Goal: Information Seeking & Learning: Check status

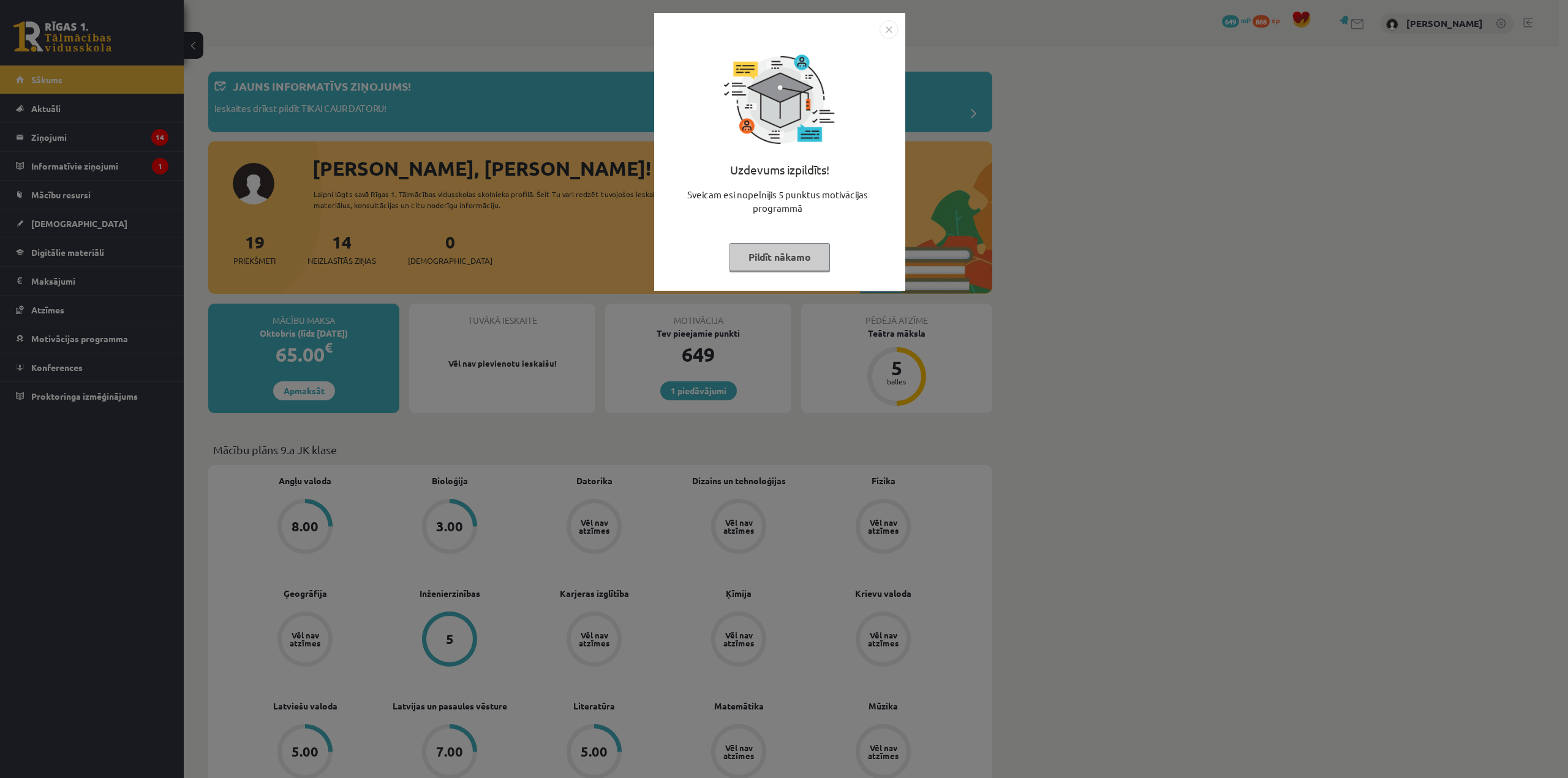
click at [891, 34] on img "Close" at bounding box center [889, 29] width 18 height 18
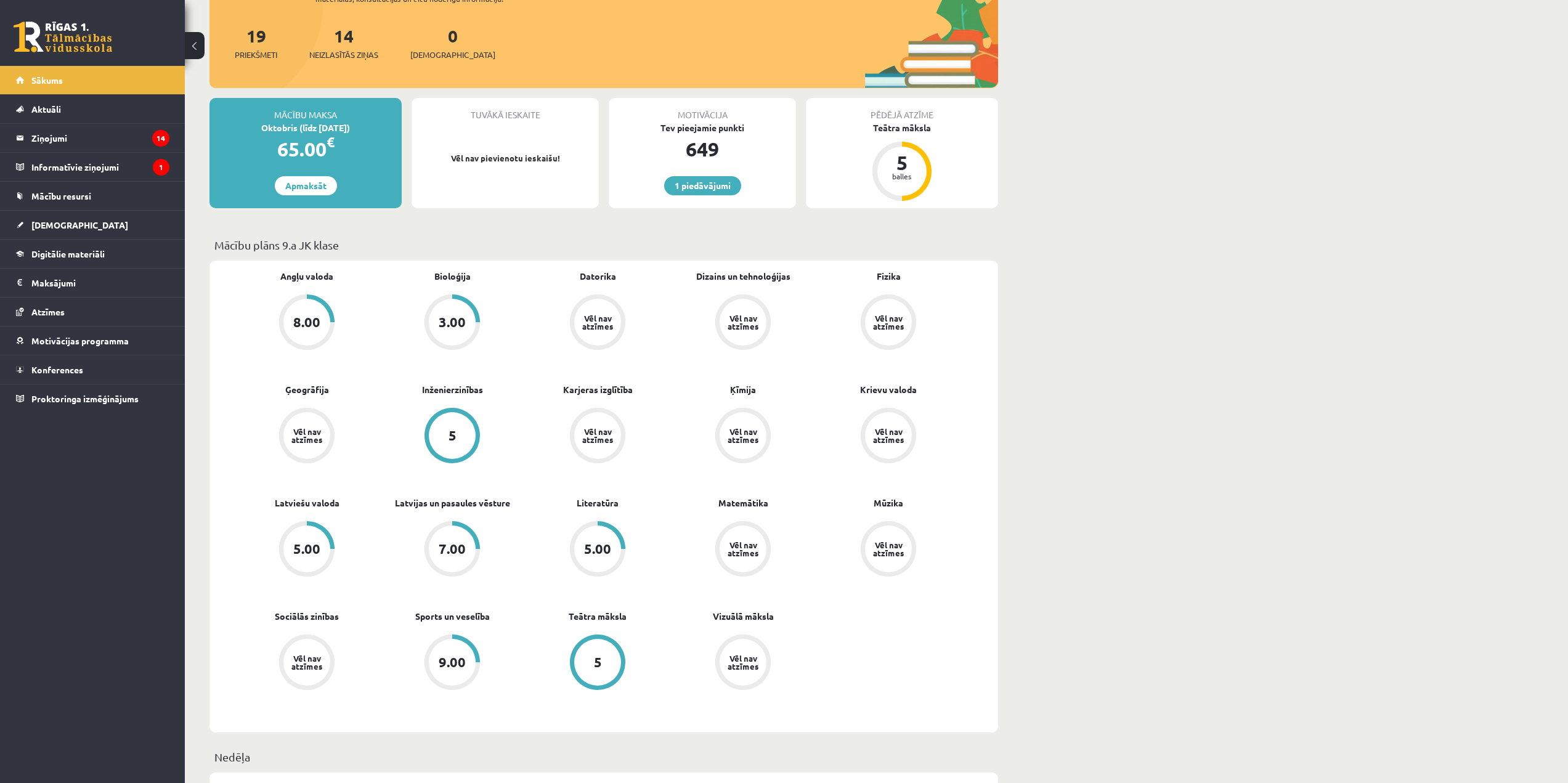
scroll to position [247, 0]
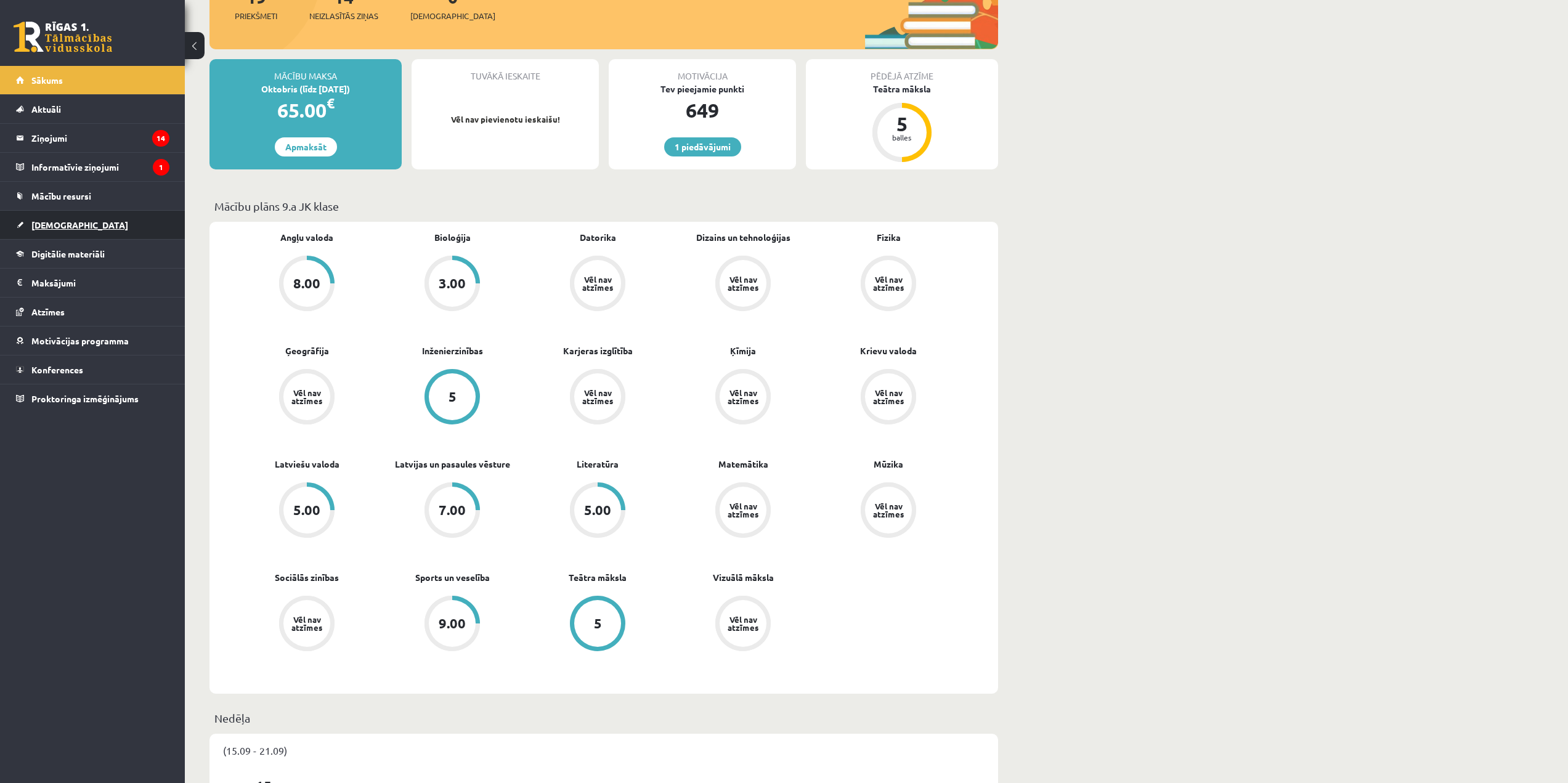
click at [90, 219] on link "[DEMOGRAPHIC_DATA]" at bounding box center [92, 225] width 153 height 28
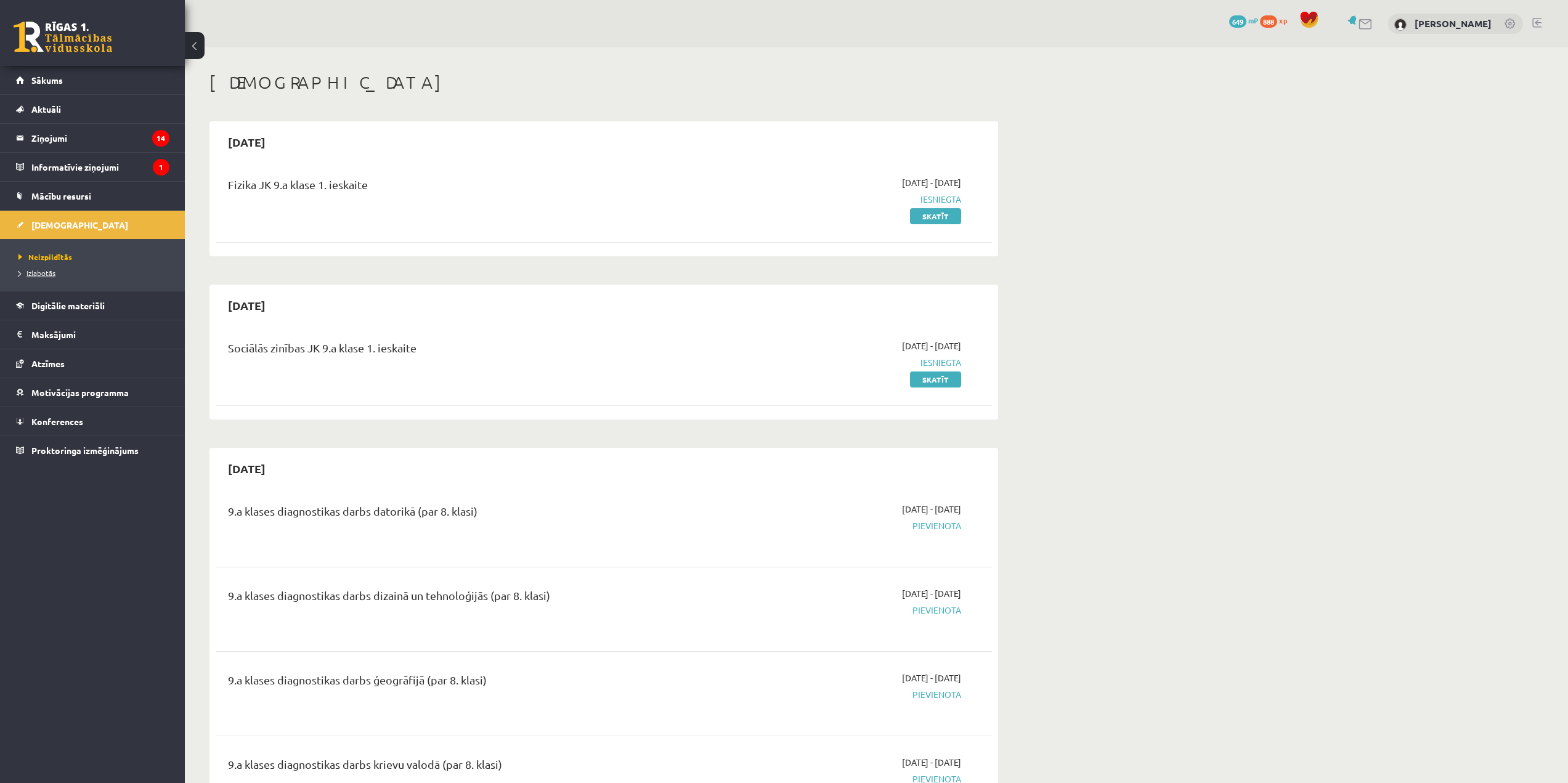
click at [58, 271] on link "Izlabotās" at bounding box center [95, 273] width 154 height 11
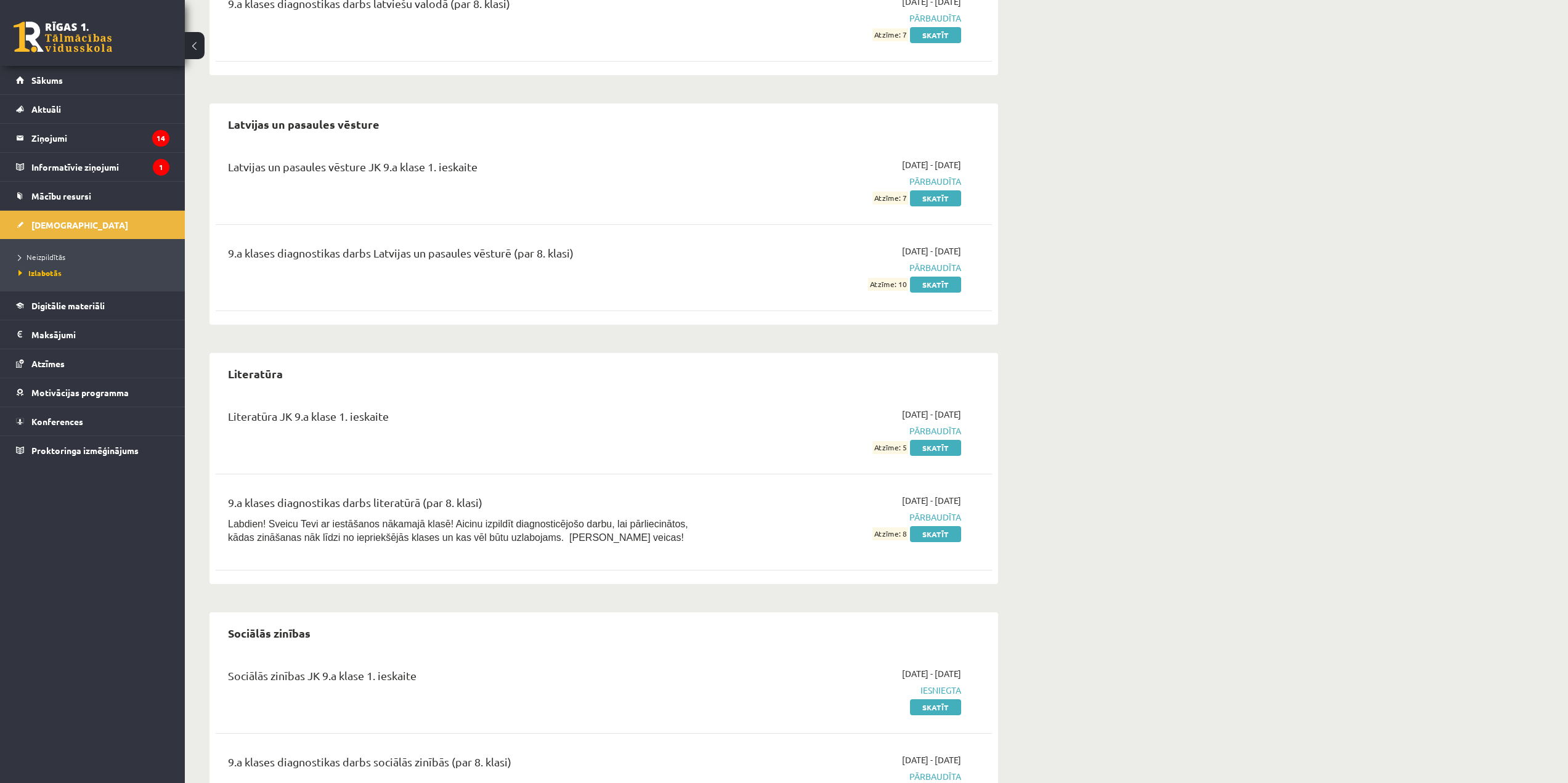
scroll to position [1047, 0]
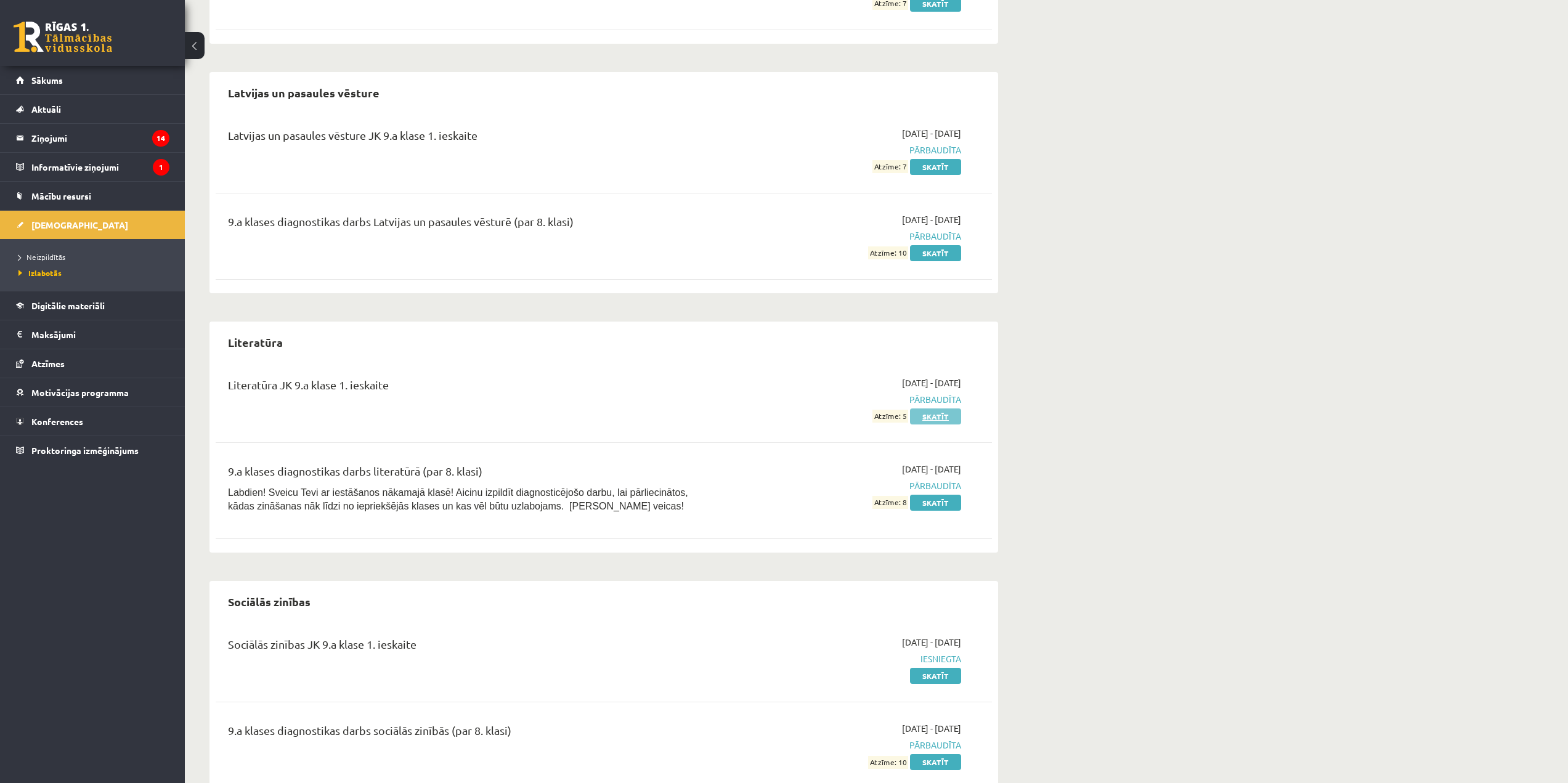
click at [946, 418] on link "Skatīt" at bounding box center [935, 416] width 51 height 16
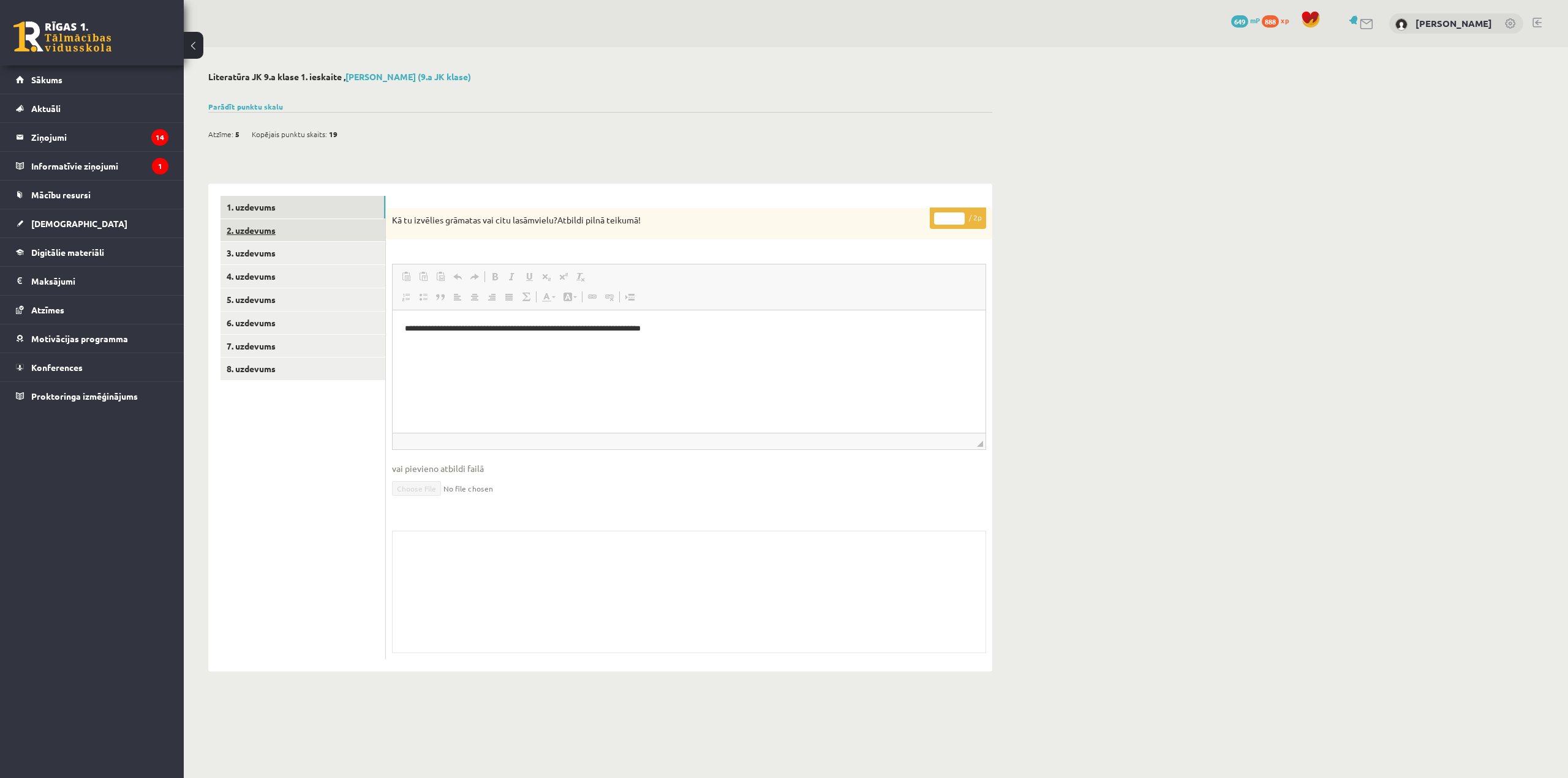
click at [364, 231] on link "2. uzdevums" at bounding box center [303, 230] width 165 height 22
click at [363, 249] on link "3. uzdevums" at bounding box center [303, 253] width 165 height 22
click at [358, 280] on link "4. uzdevums" at bounding box center [303, 276] width 165 height 22
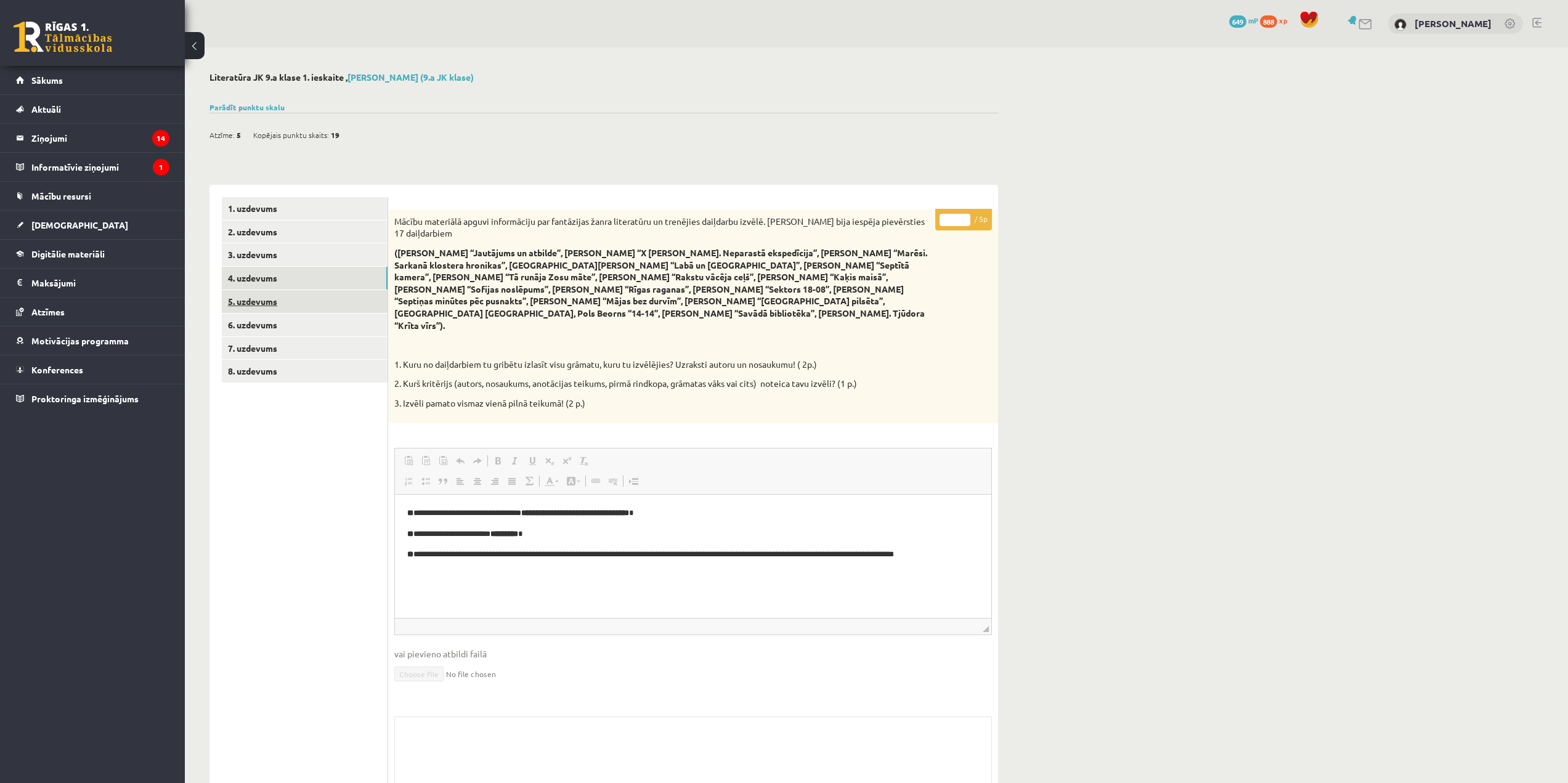
click at [362, 301] on link "5. uzdevums" at bounding box center [305, 301] width 166 height 23
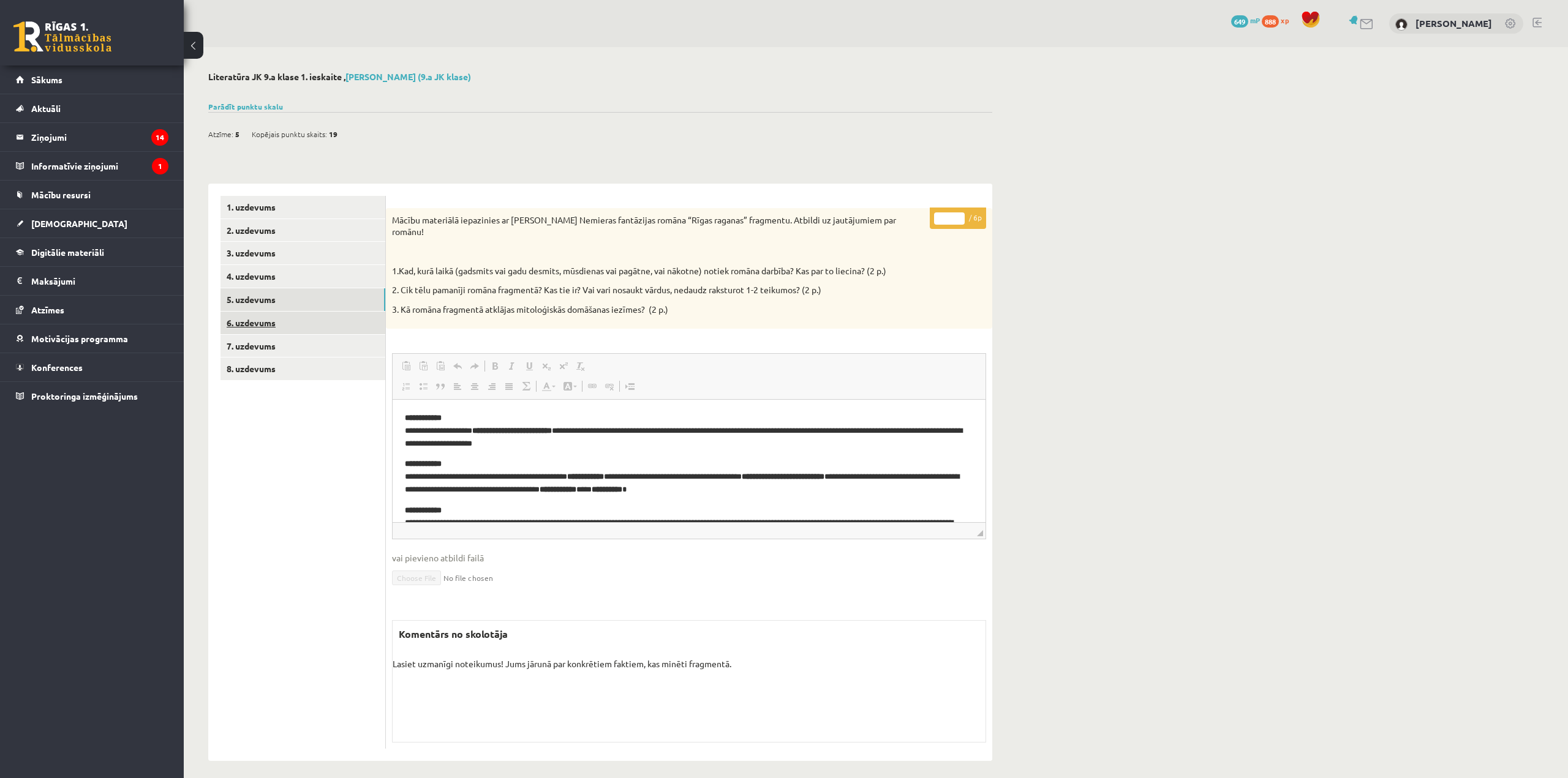
click at [371, 326] on link "6. uzdevums" at bounding box center [303, 323] width 165 height 22
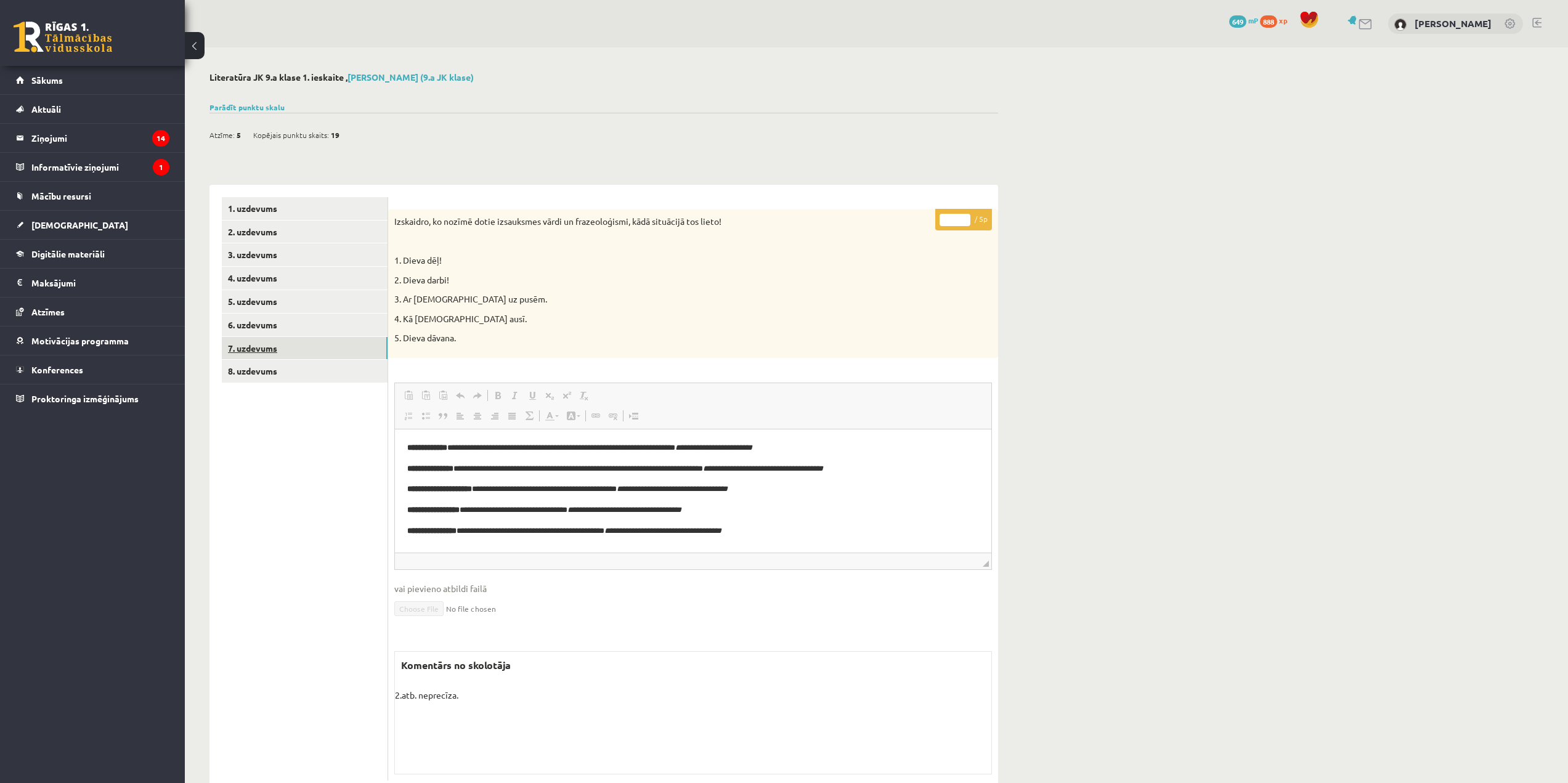
click at [366, 349] on link "7. uzdevums" at bounding box center [305, 348] width 166 height 23
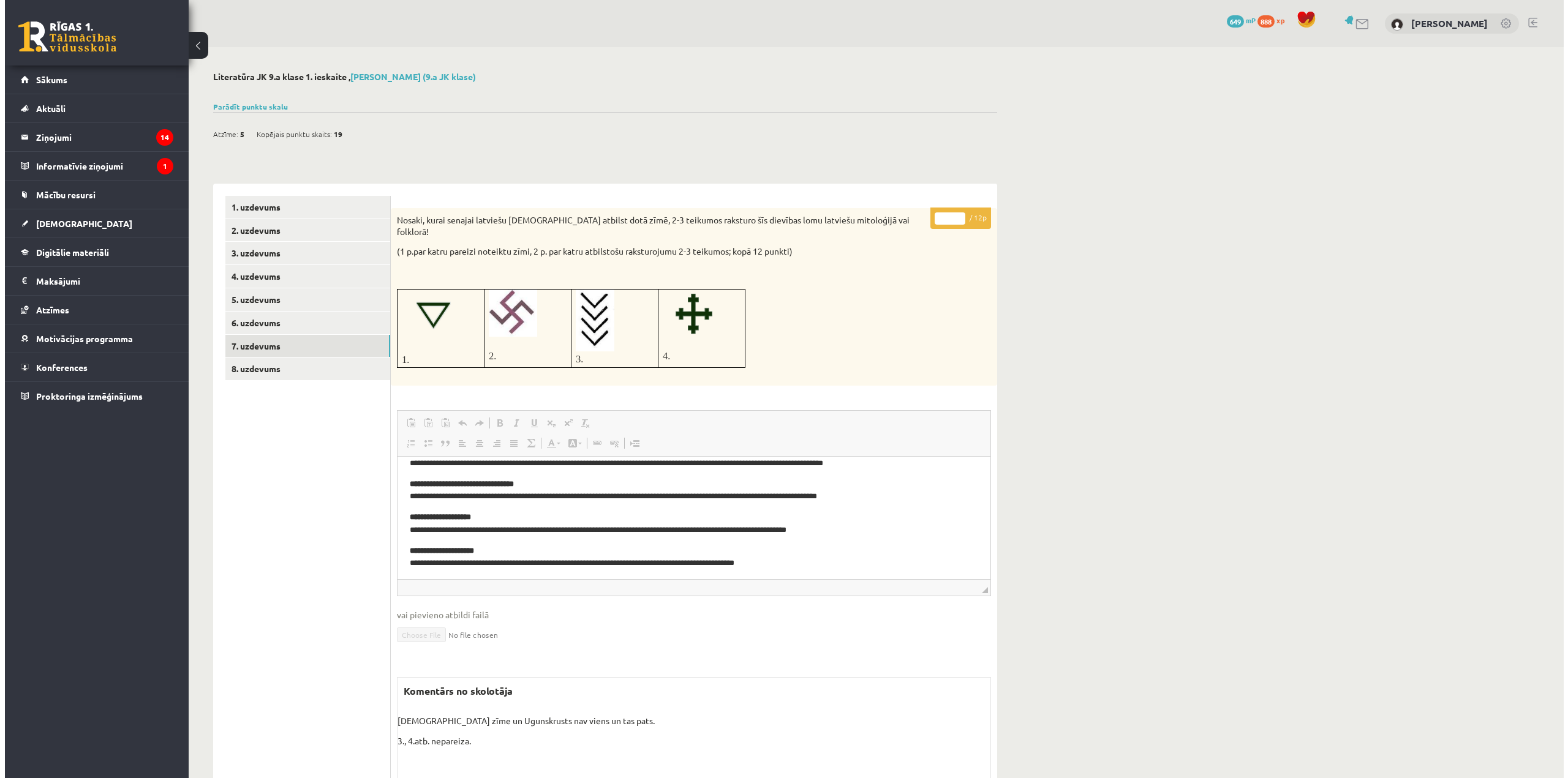
scroll to position [27, 0]
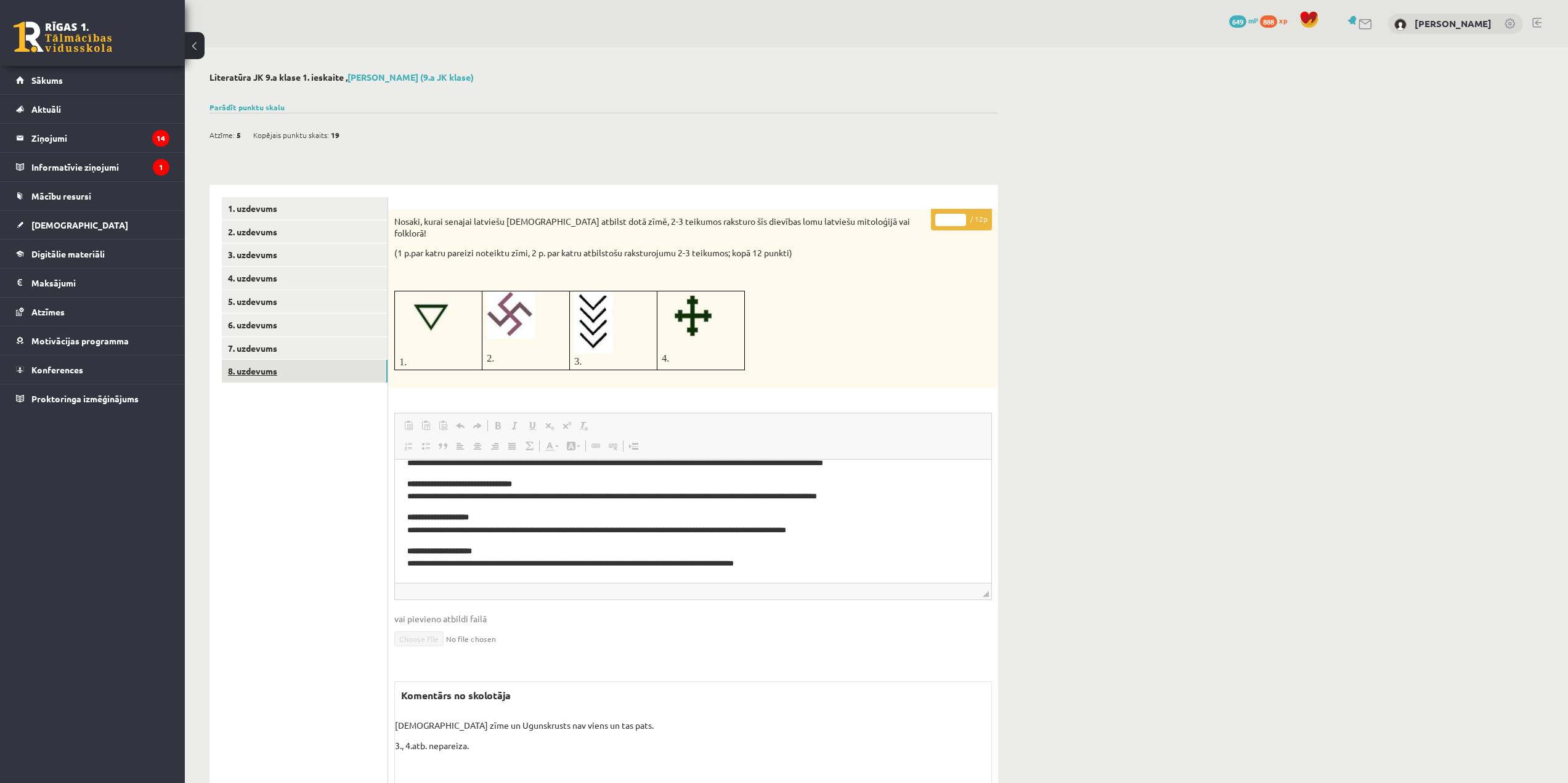
click at [344, 368] on link "8. uzdevums" at bounding box center [305, 371] width 166 height 23
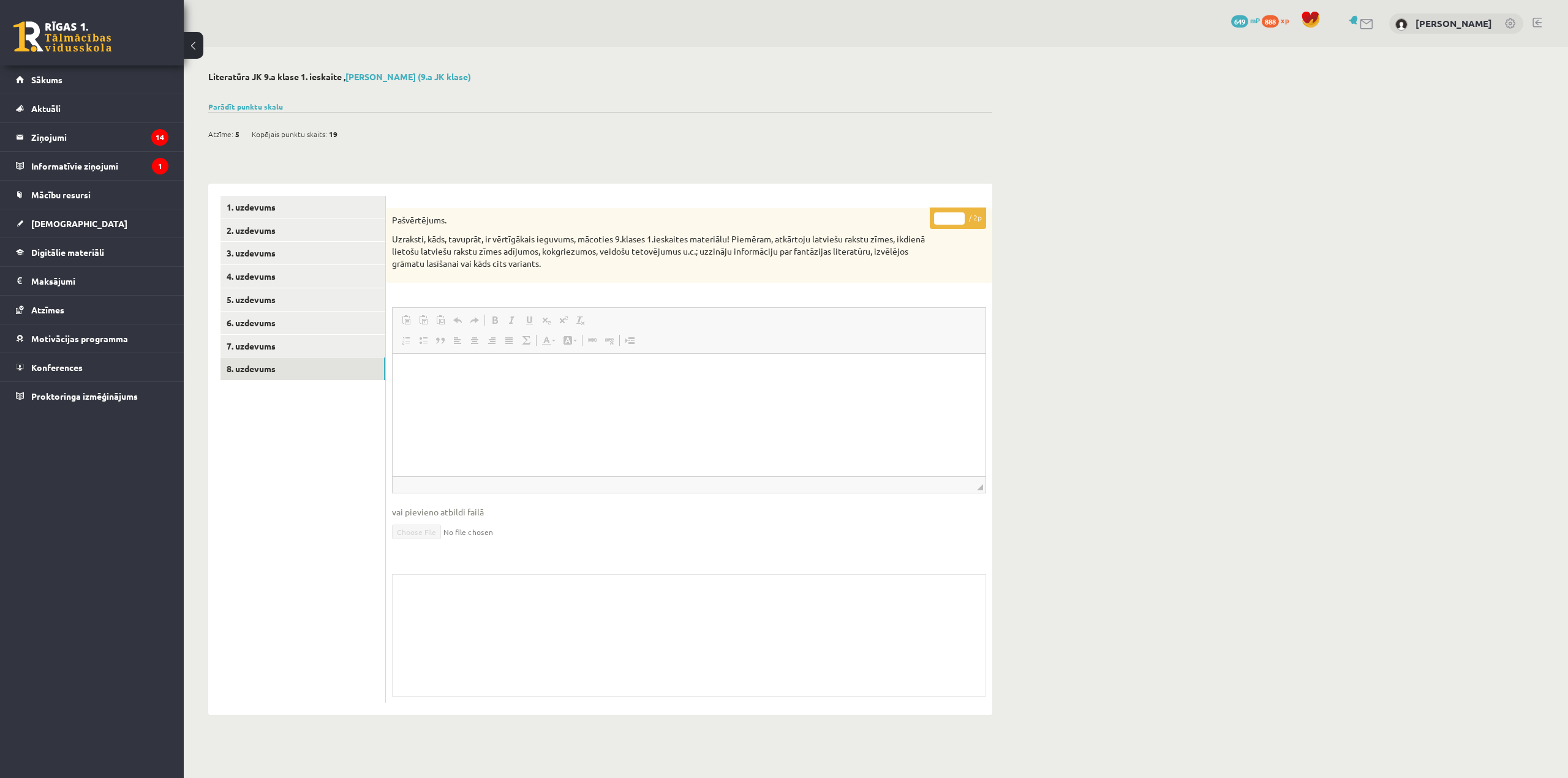
scroll to position [0, 0]
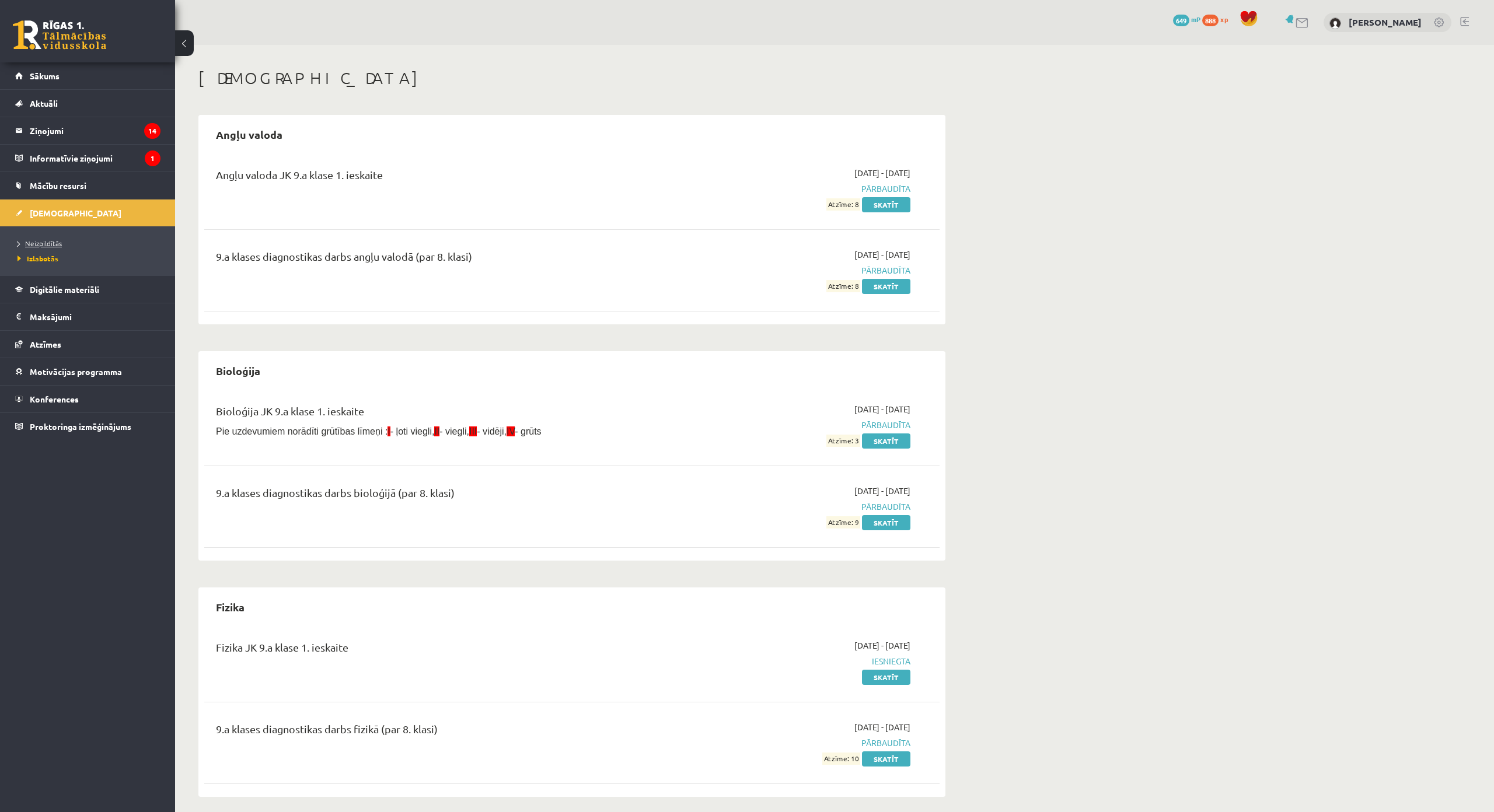
click at [55, 245] on span "Neizpildītās" at bounding box center [40, 243] width 44 height 9
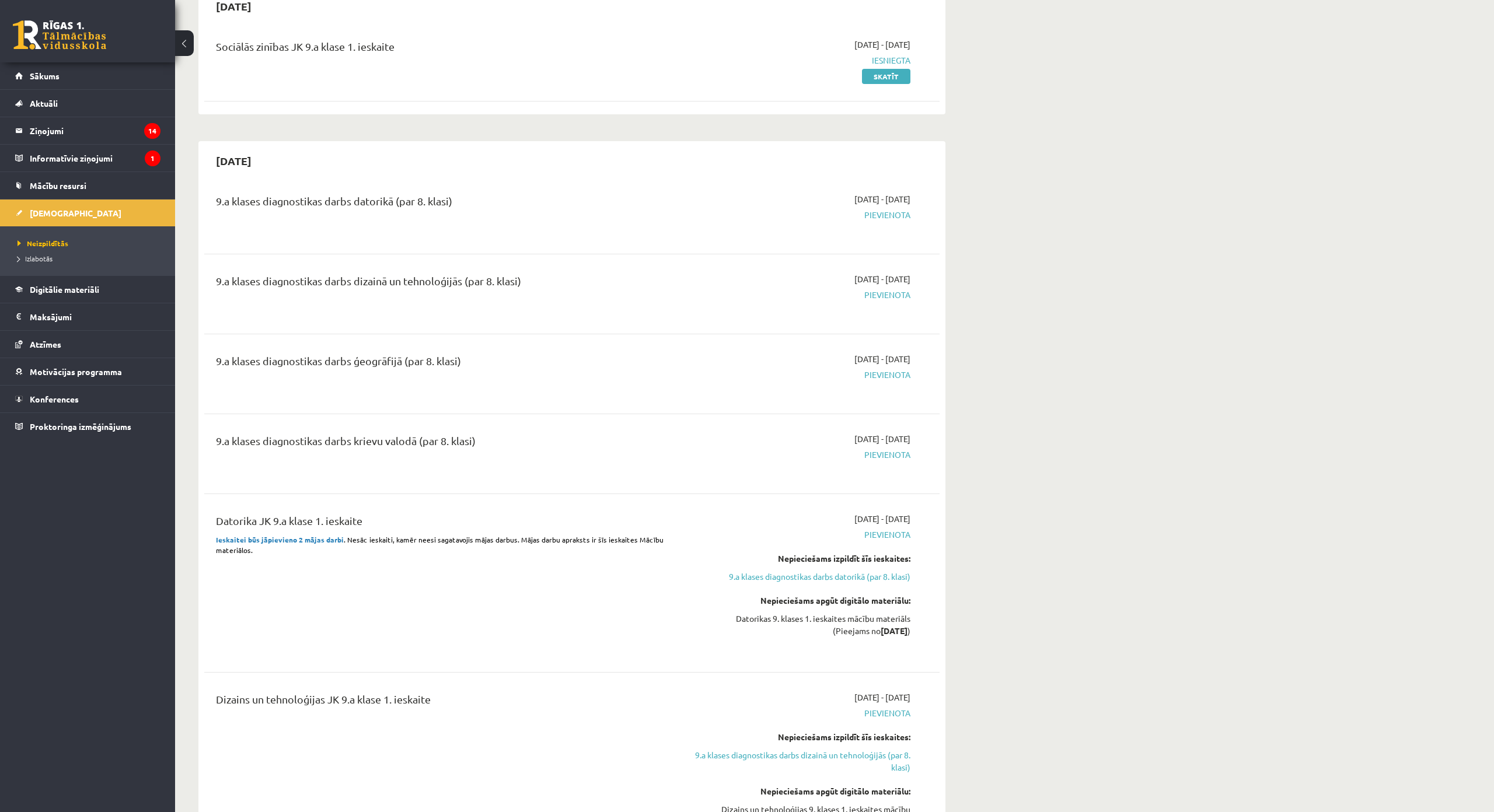
scroll to position [292, 0]
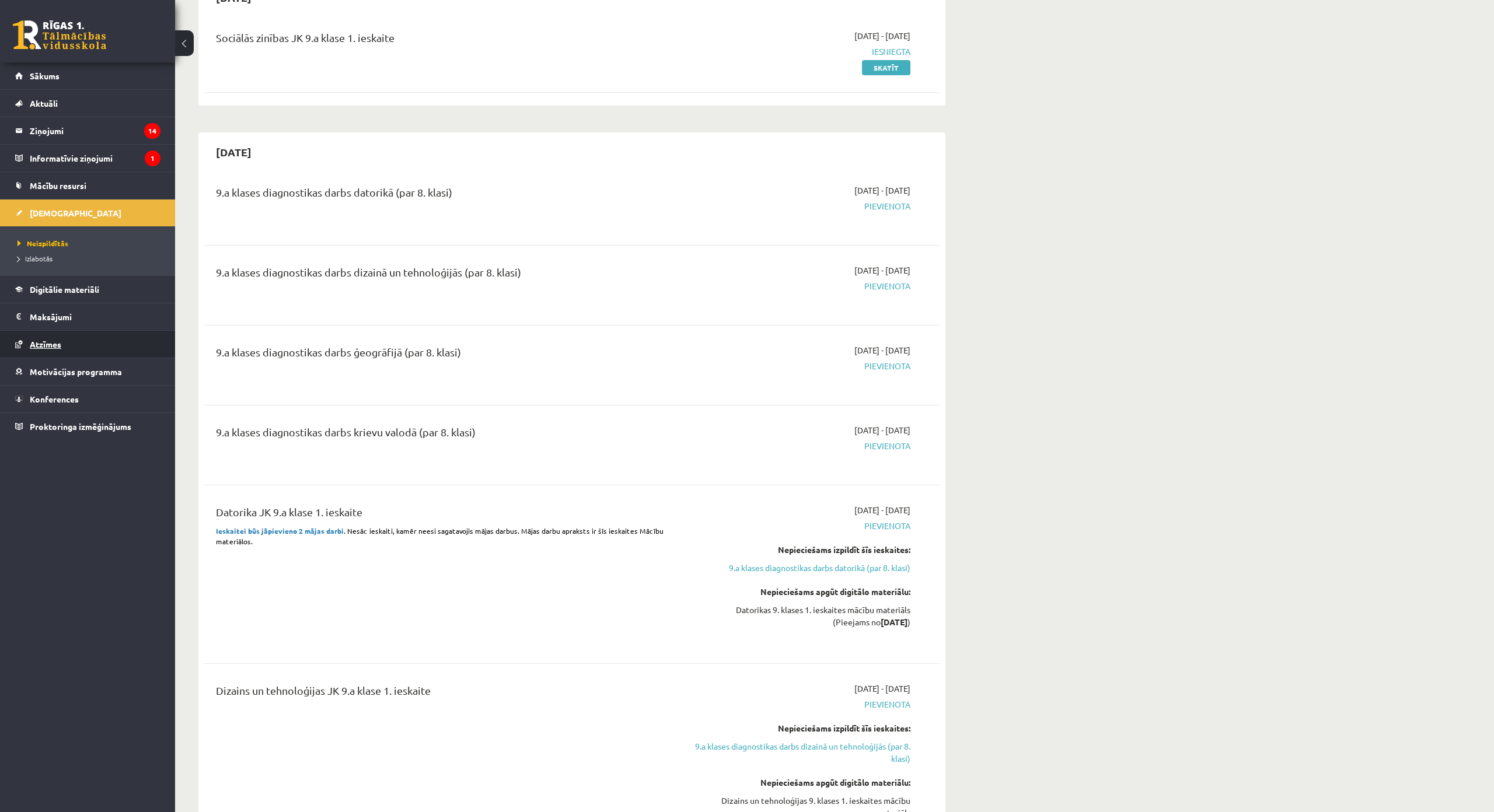
click at [101, 348] on link "Atzīmes" at bounding box center [88, 344] width 145 height 27
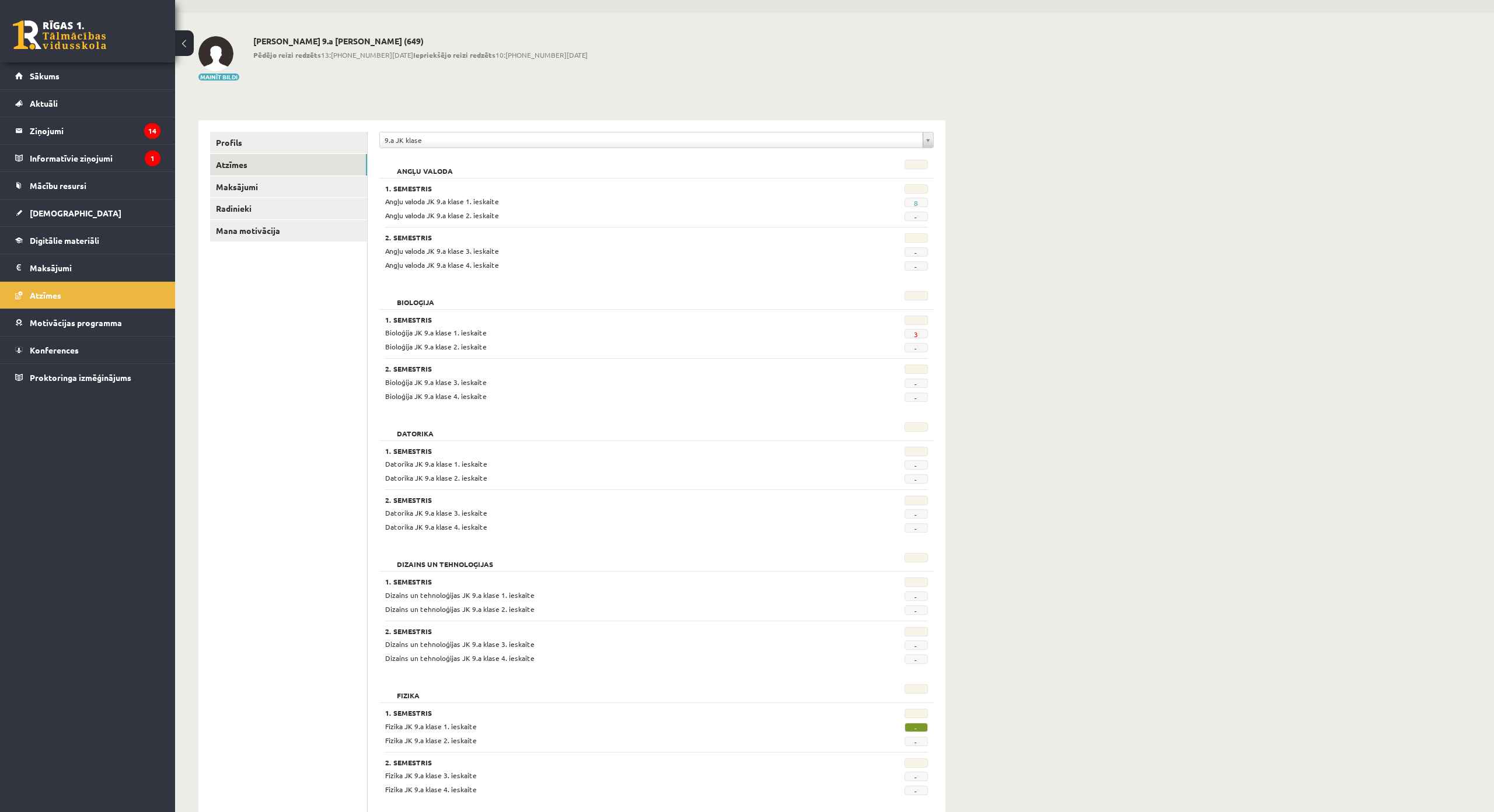
scroll to position [32, 0]
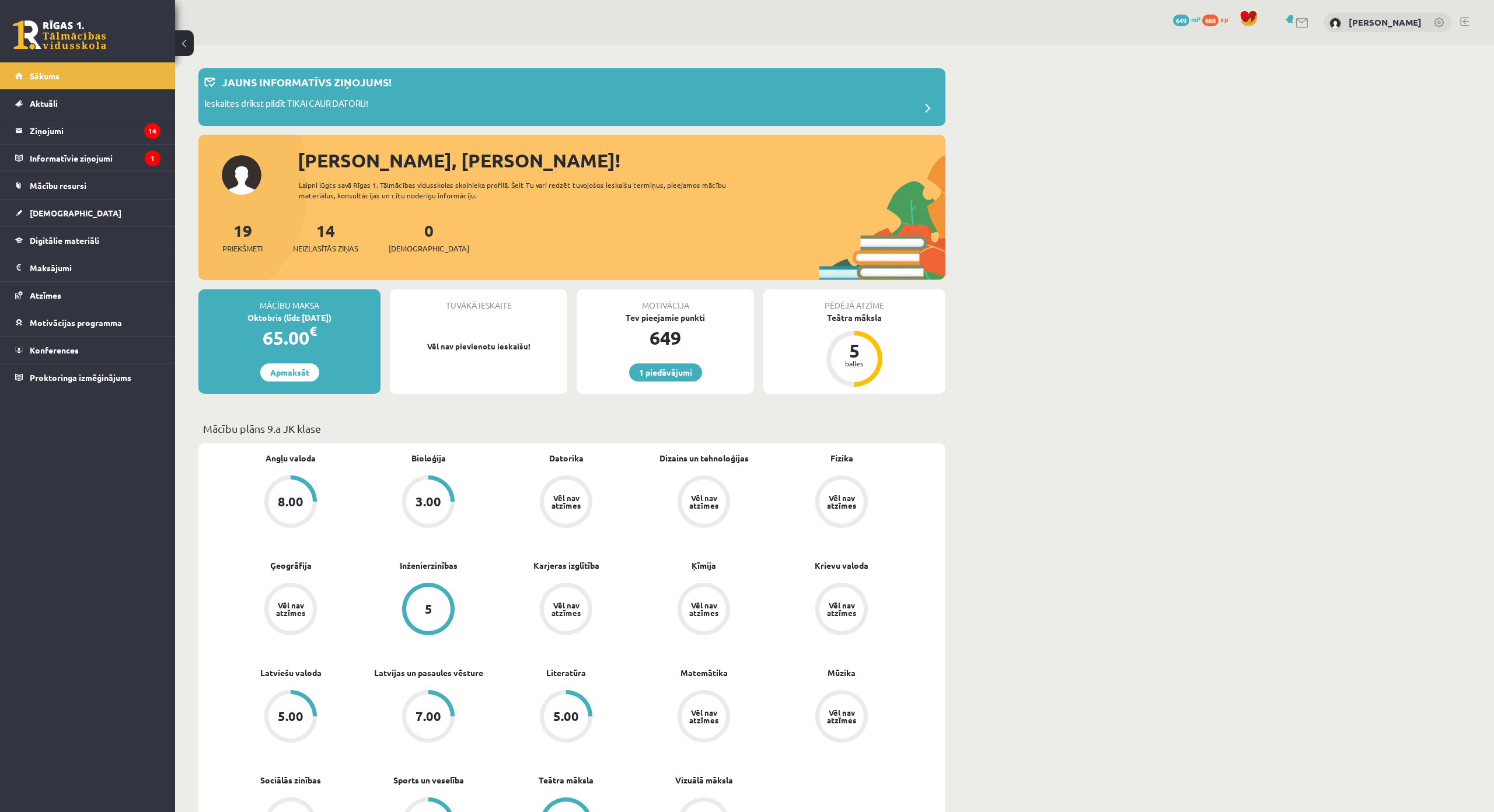
click at [1460, 17] on link at bounding box center [1464, 21] width 8 height 9
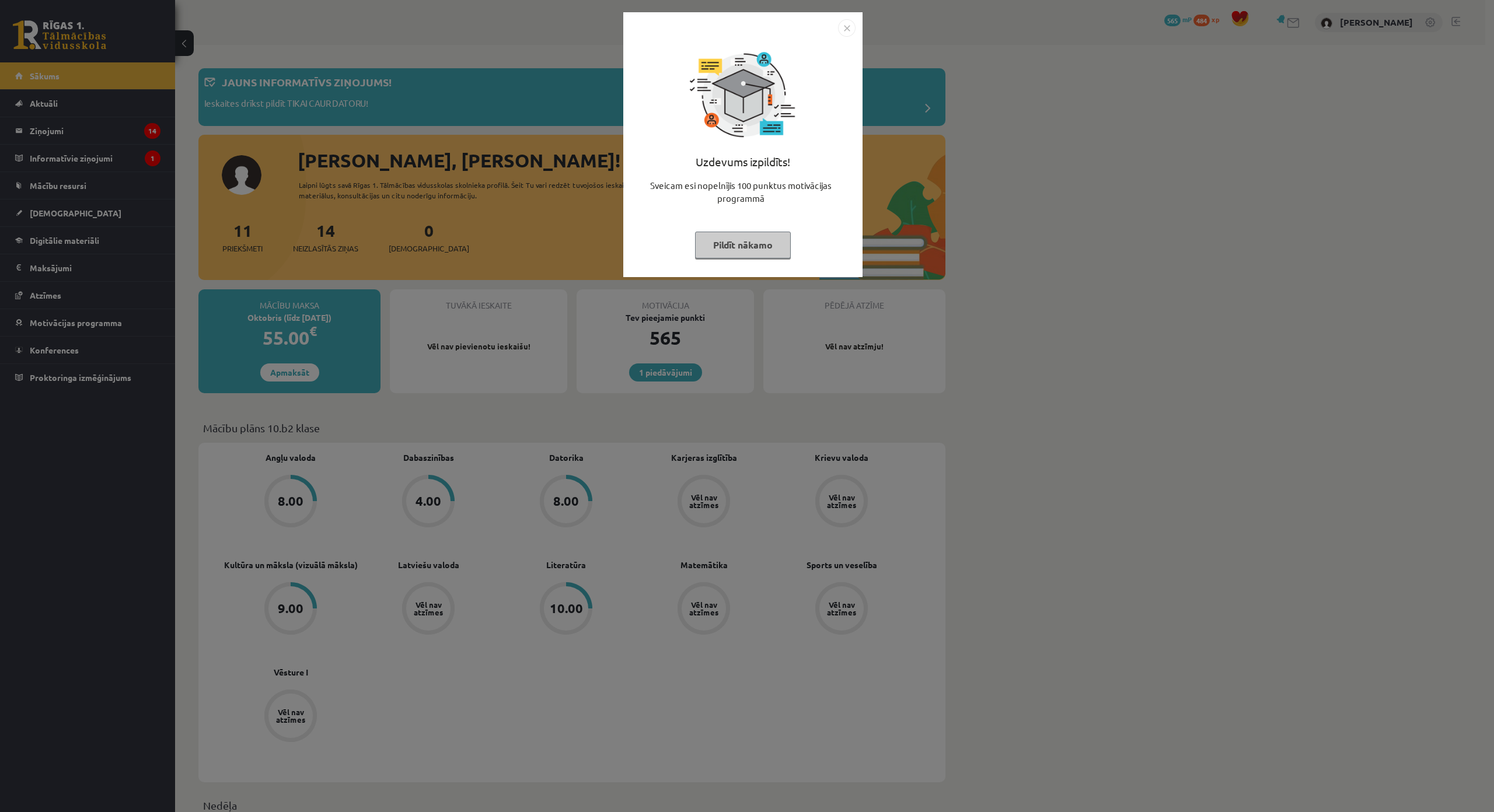
click at [845, 23] on img "Close" at bounding box center [847, 28] width 18 height 18
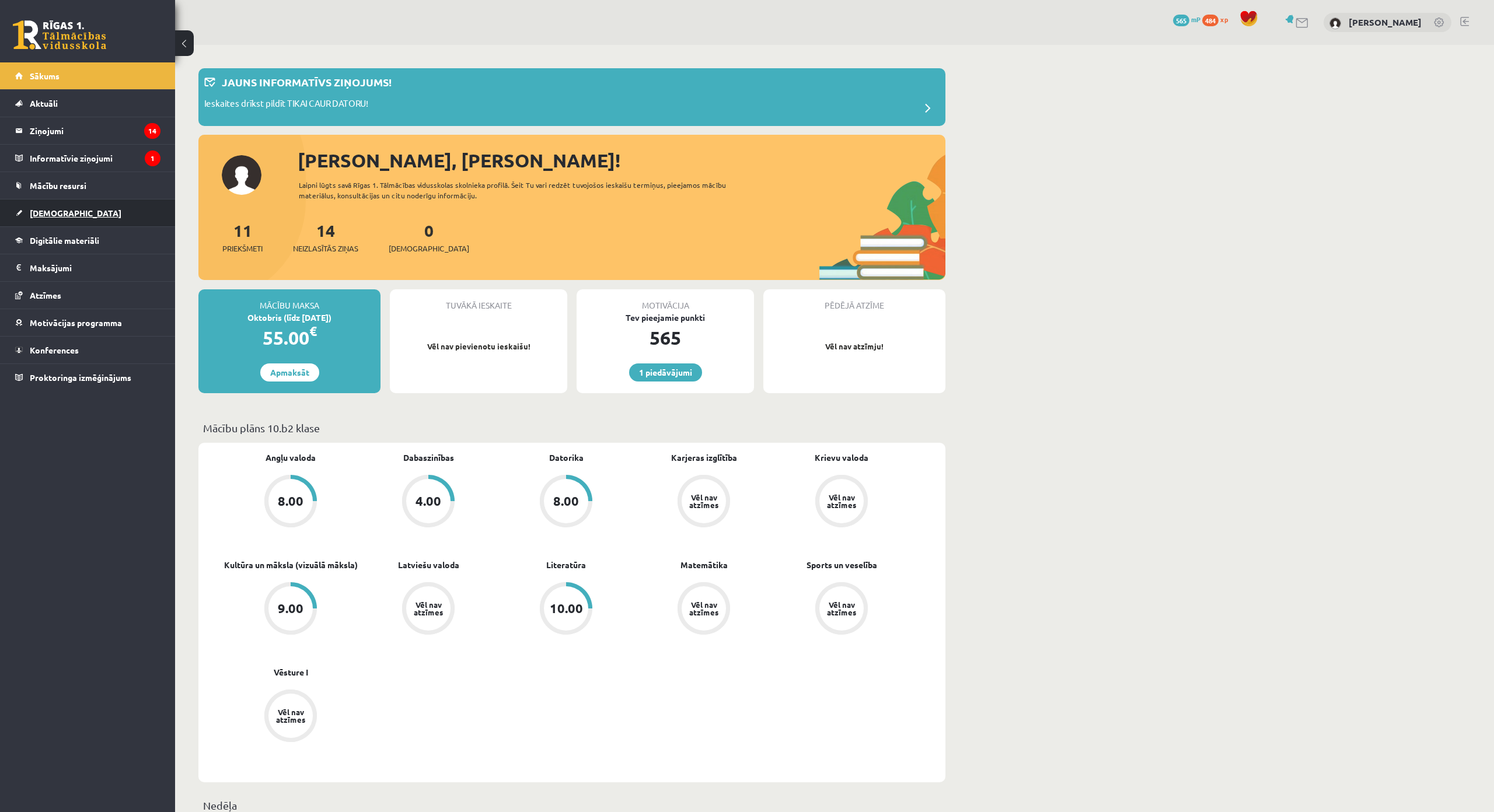
click at [90, 212] on link "[DEMOGRAPHIC_DATA]" at bounding box center [88, 213] width 145 height 27
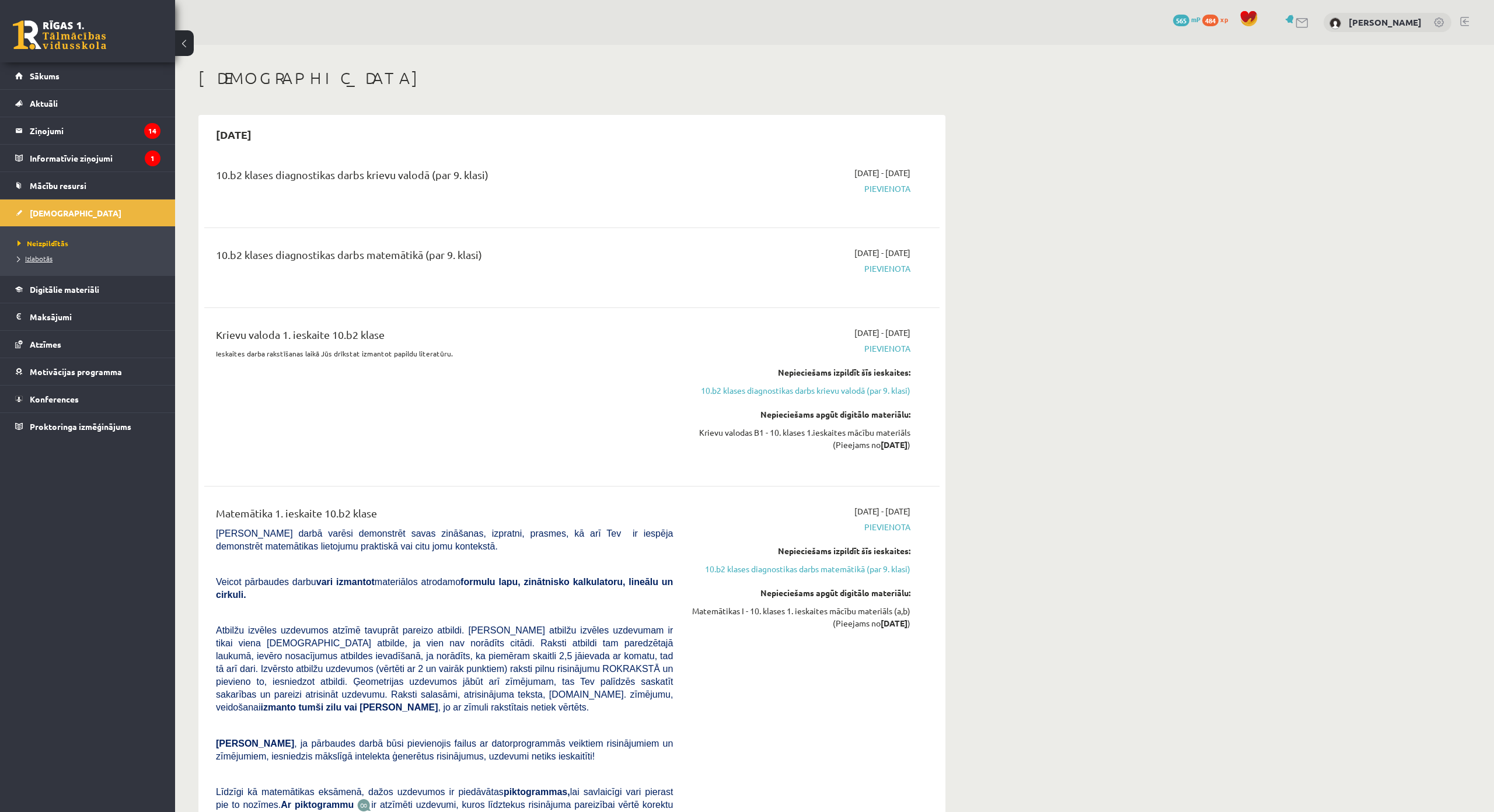
click at [45, 261] on span "Izlabotās" at bounding box center [35, 258] width 35 height 9
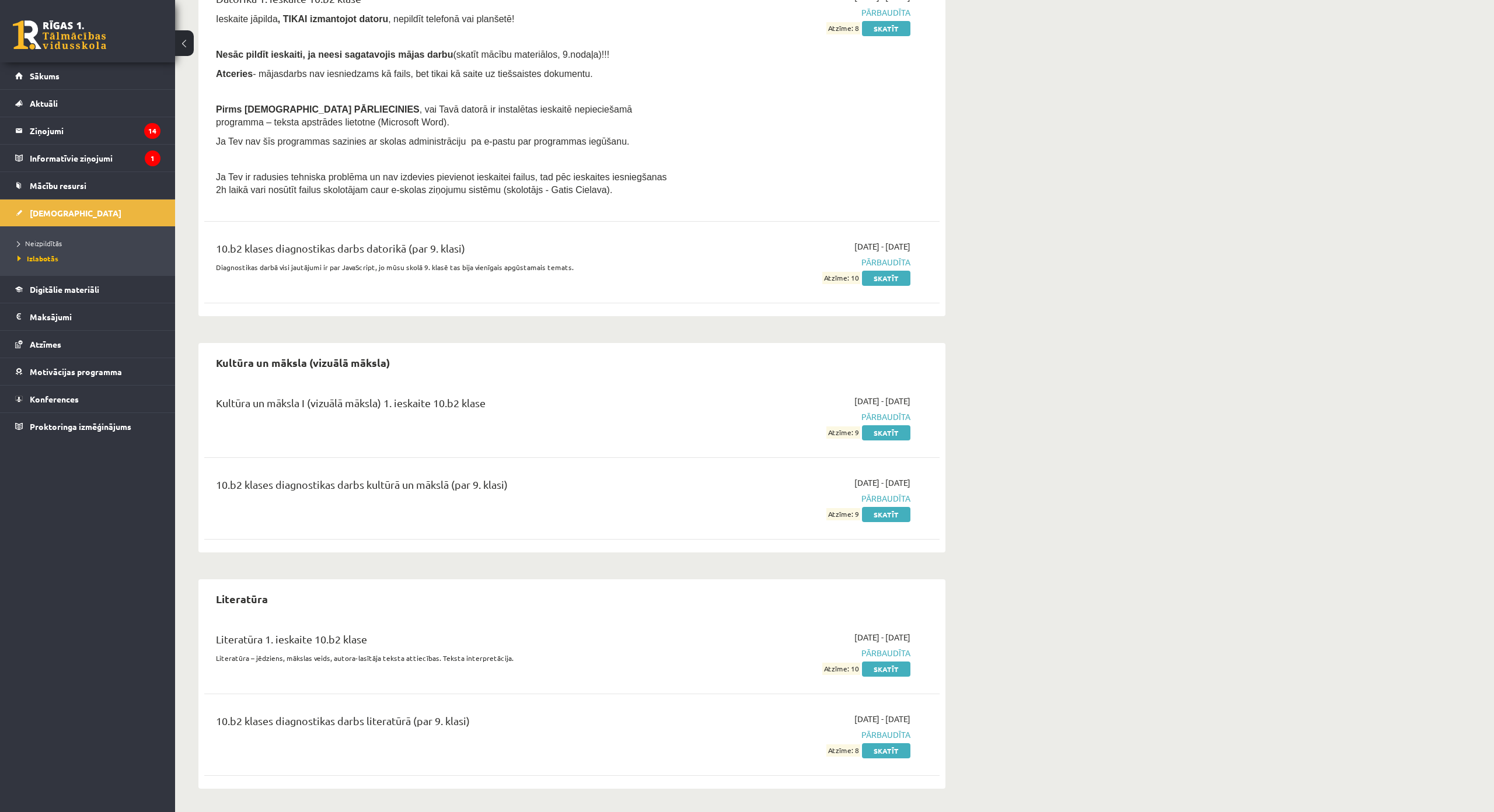
scroll to position [732, 0]
click at [897, 662] on link "Skatīt" at bounding box center [886, 669] width 49 height 15
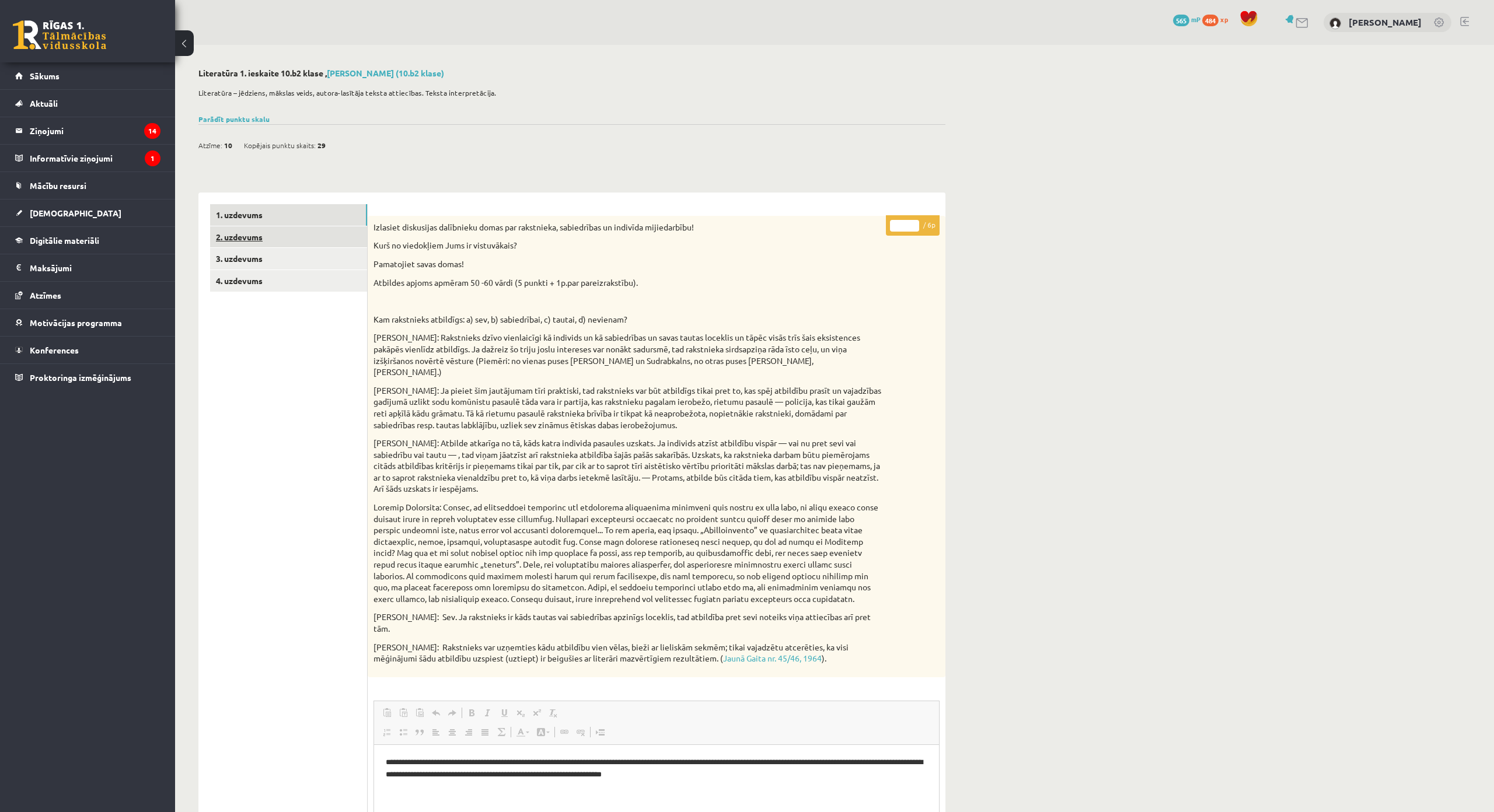
click at [328, 234] on link "2. uzdevums" at bounding box center [289, 237] width 157 height 21
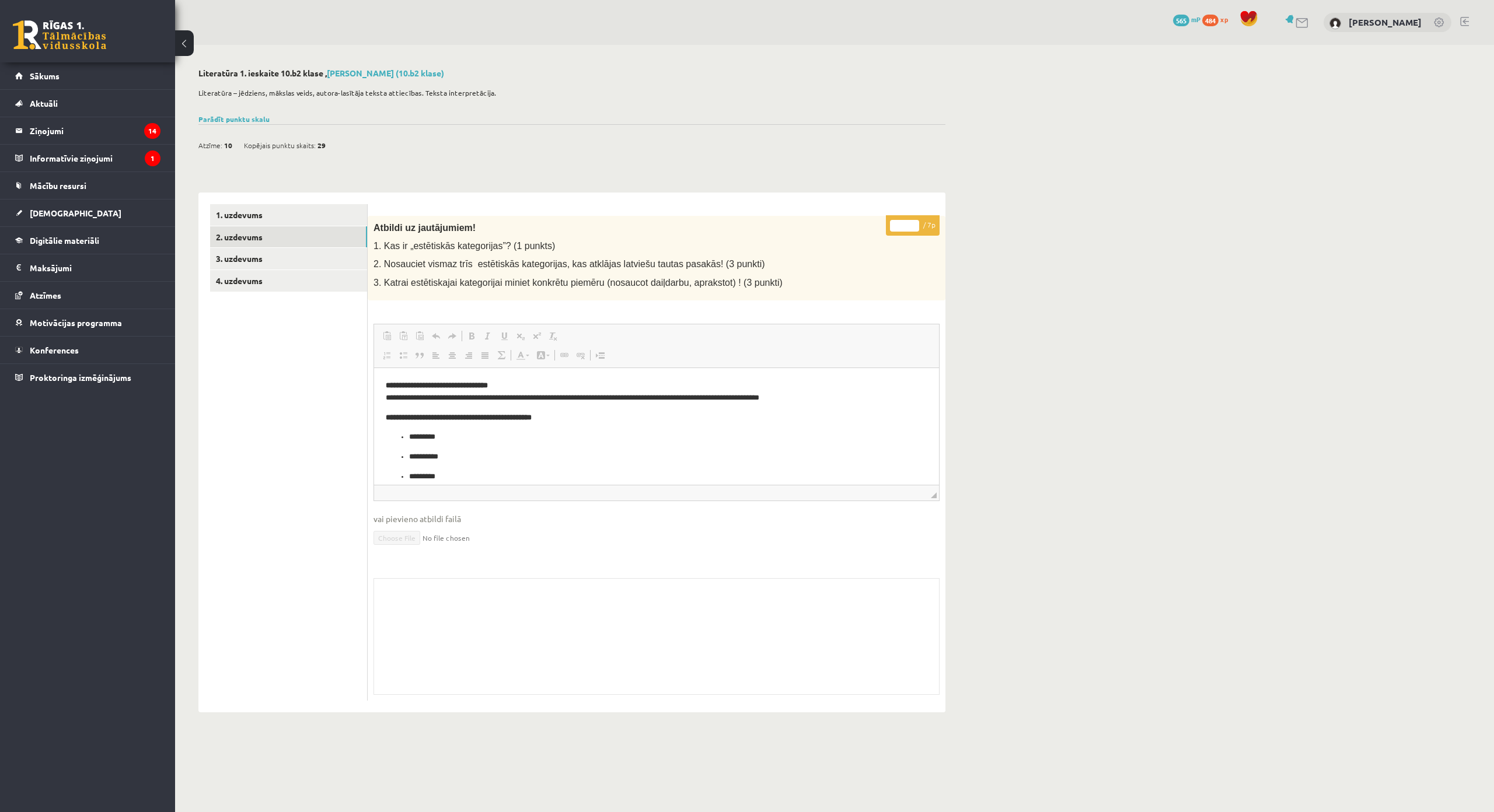
scroll to position [89, 0]
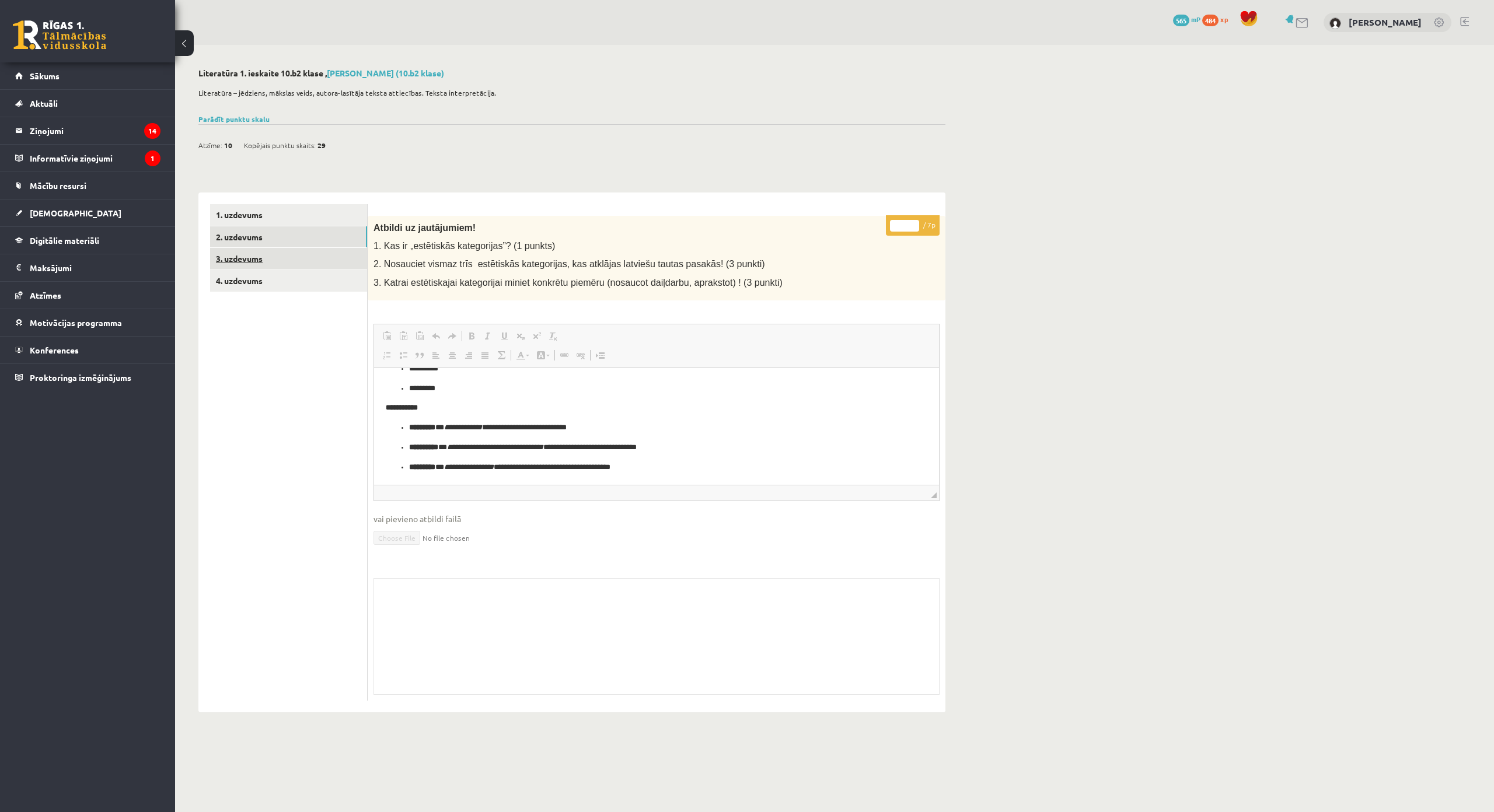
click at [340, 264] on link "3. uzdevums" at bounding box center [289, 258] width 157 height 21
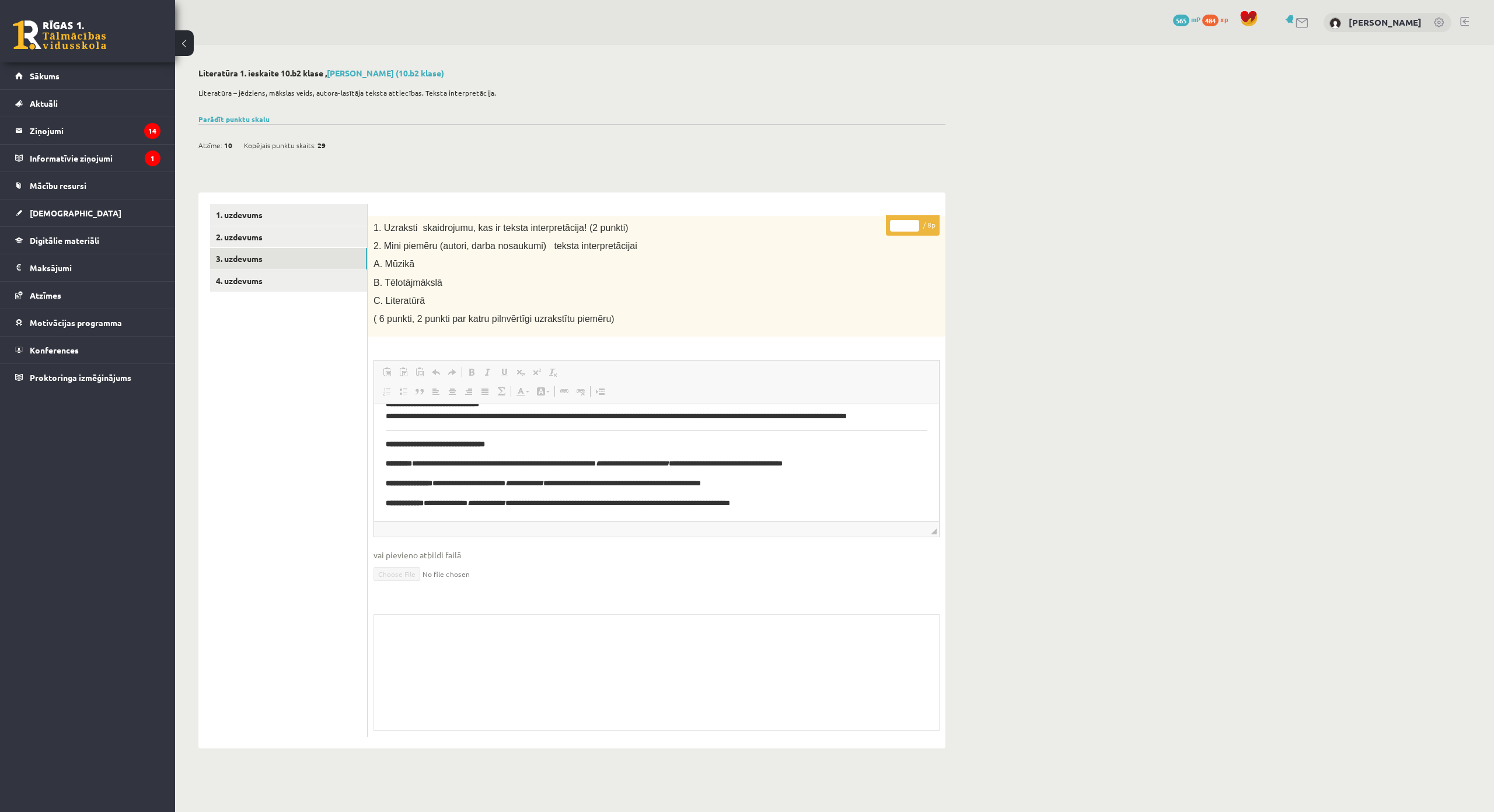
scroll to position [31, 0]
click at [346, 270] on link "4. uzdevums" at bounding box center [289, 281] width 157 height 21
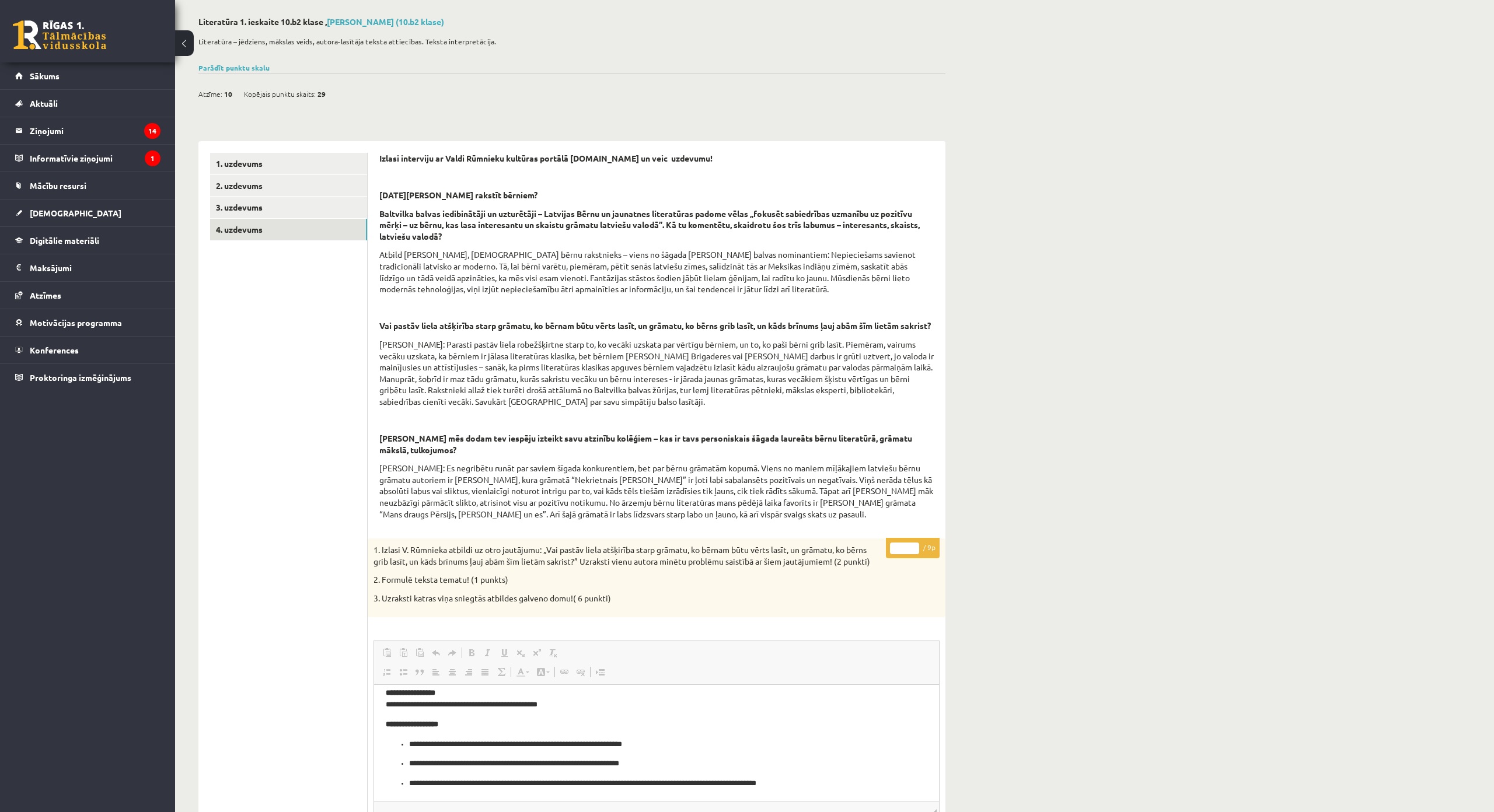
scroll to position [58, 0]
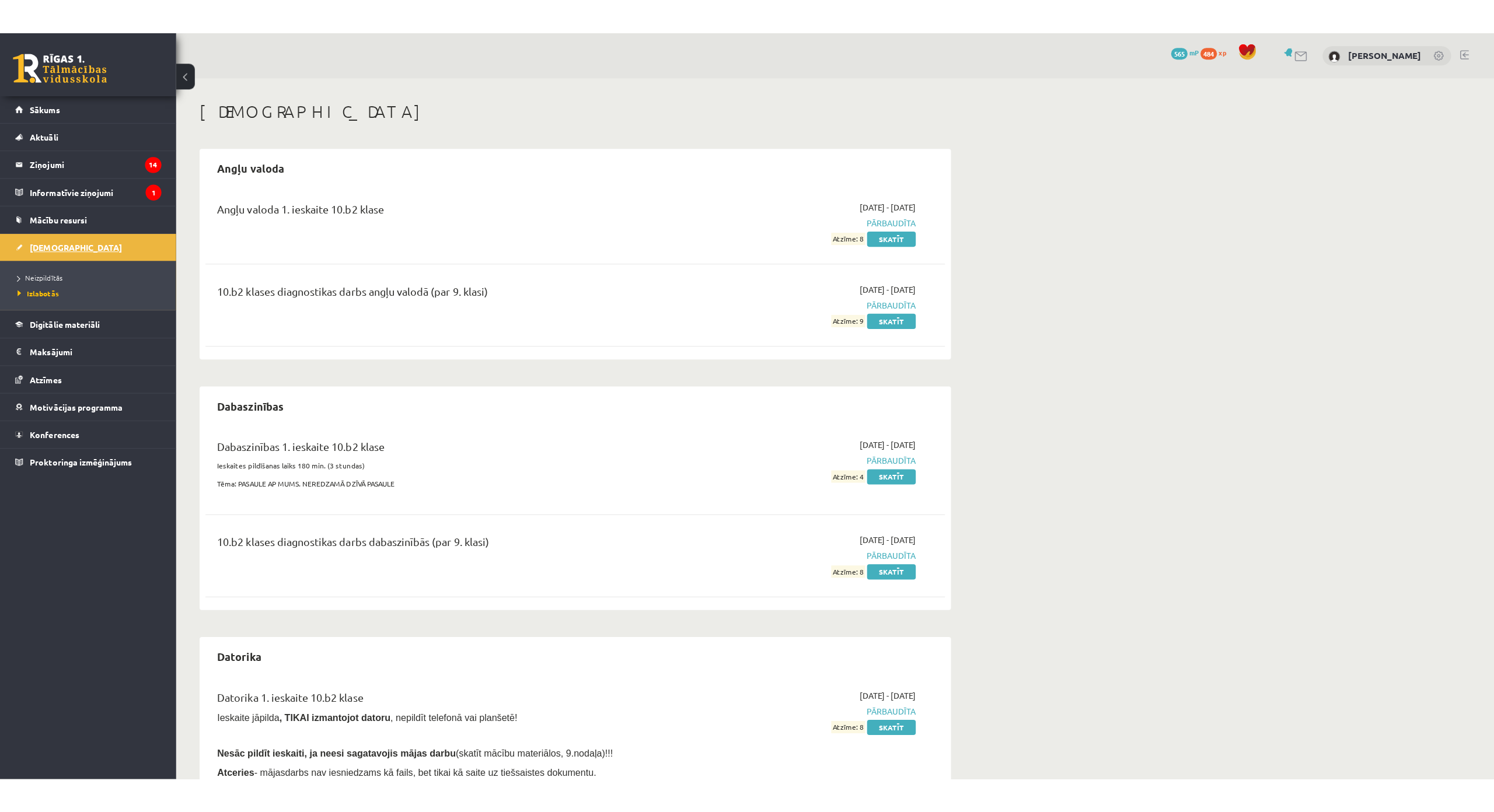
scroll to position [732, 0]
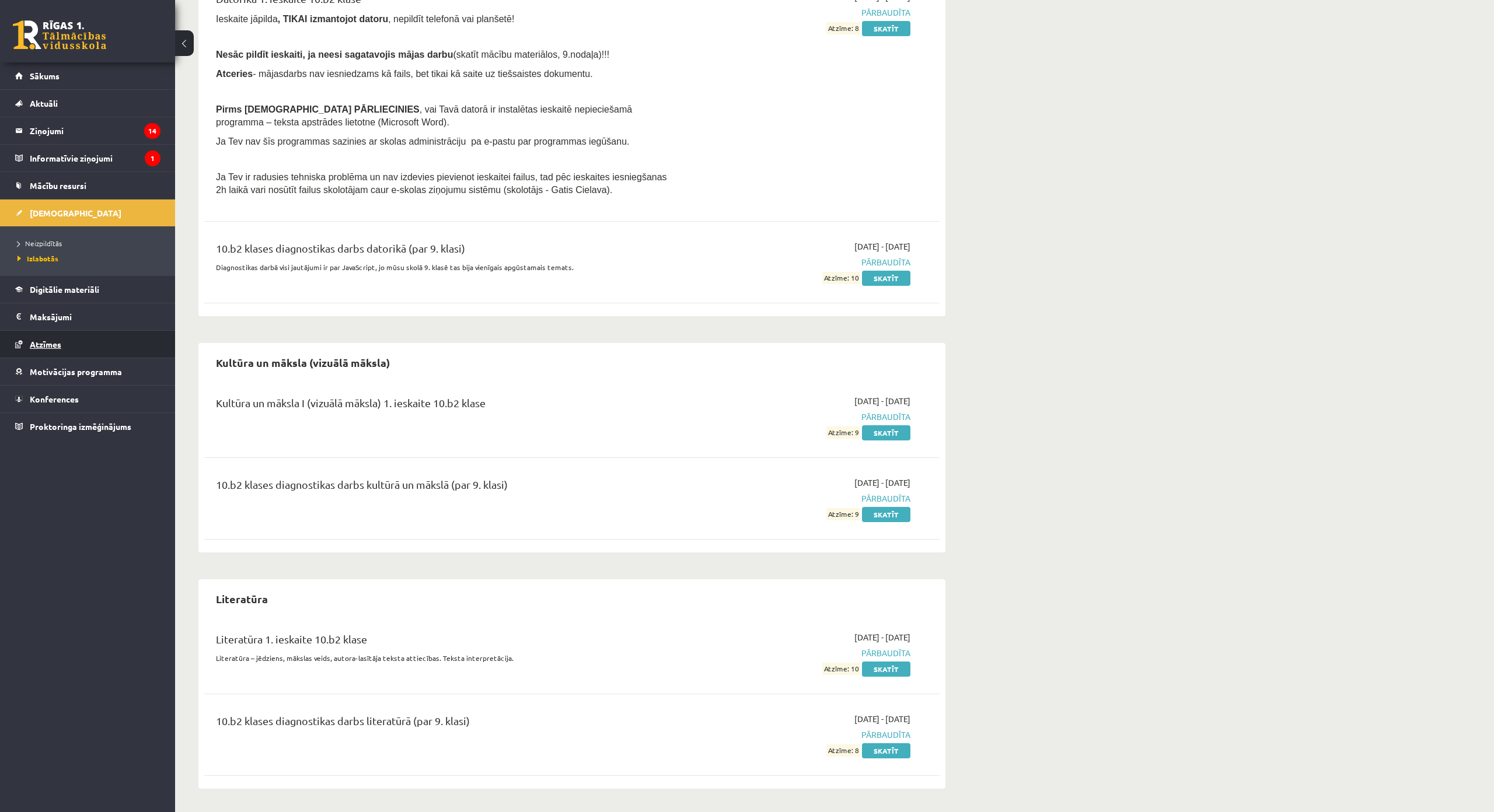
click at [84, 344] on link "Atzīmes" at bounding box center [88, 344] width 145 height 27
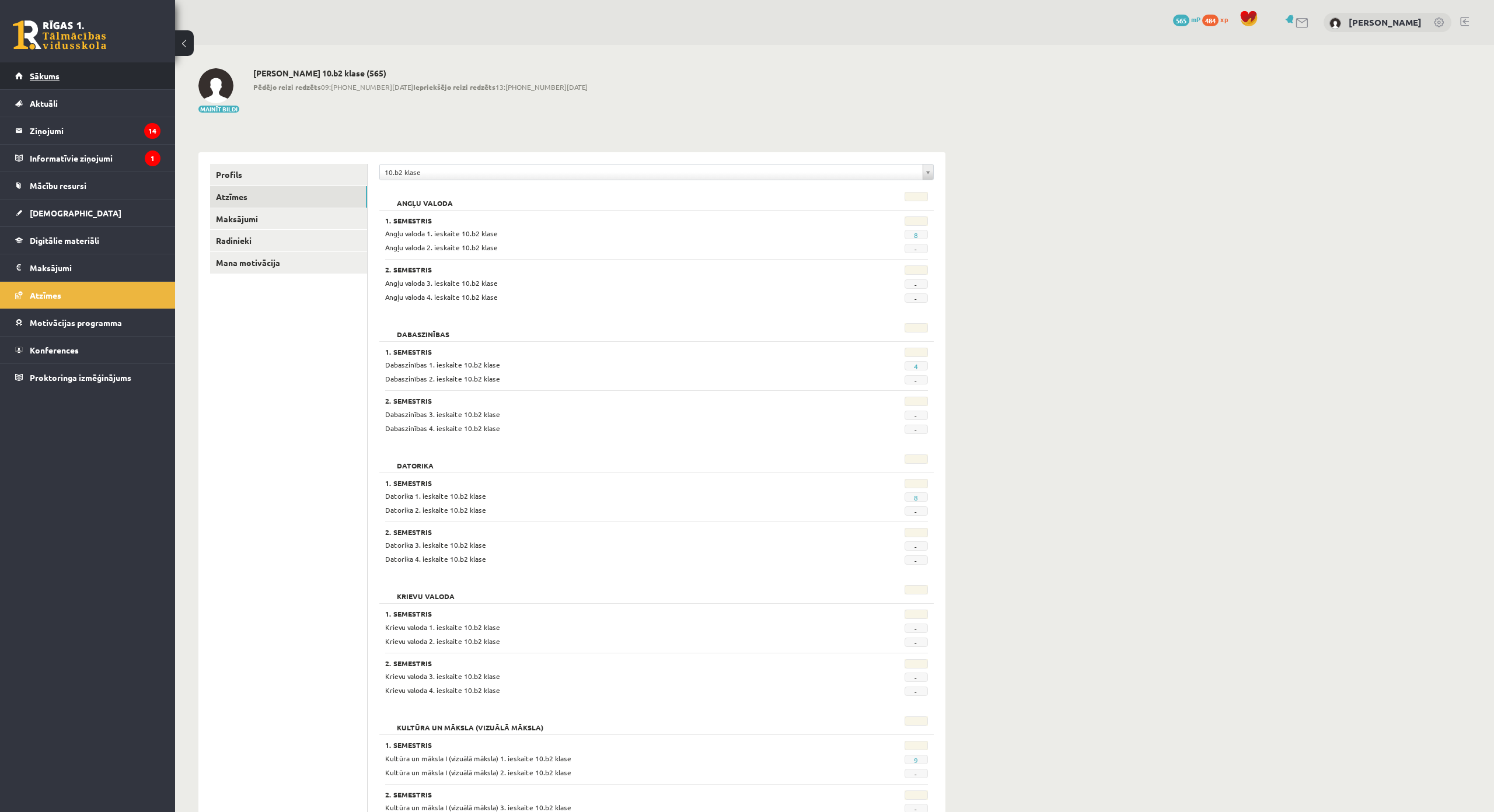
click at [104, 73] on link "Sākums" at bounding box center [88, 75] width 145 height 27
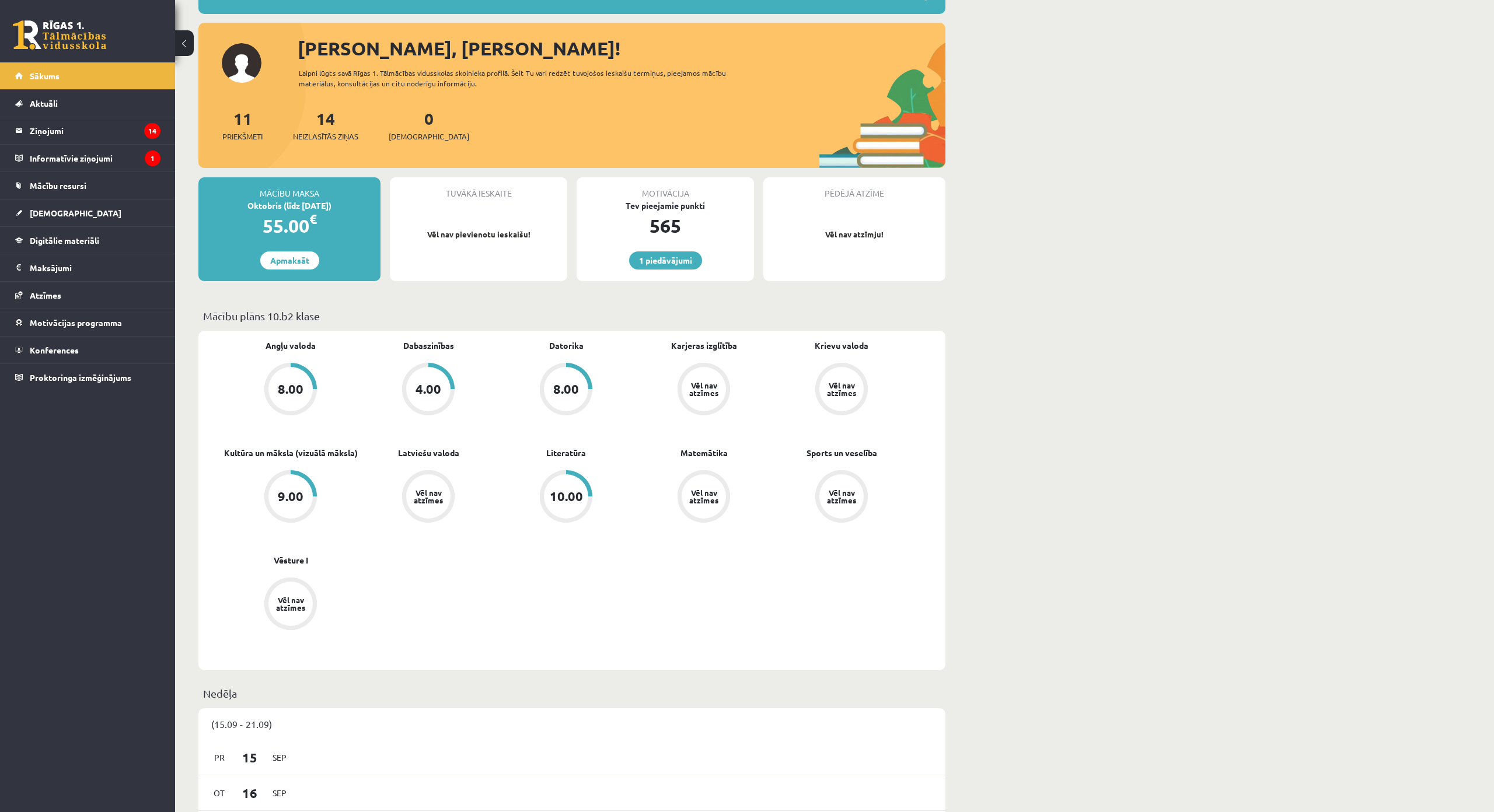
scroll to position [117, 0]
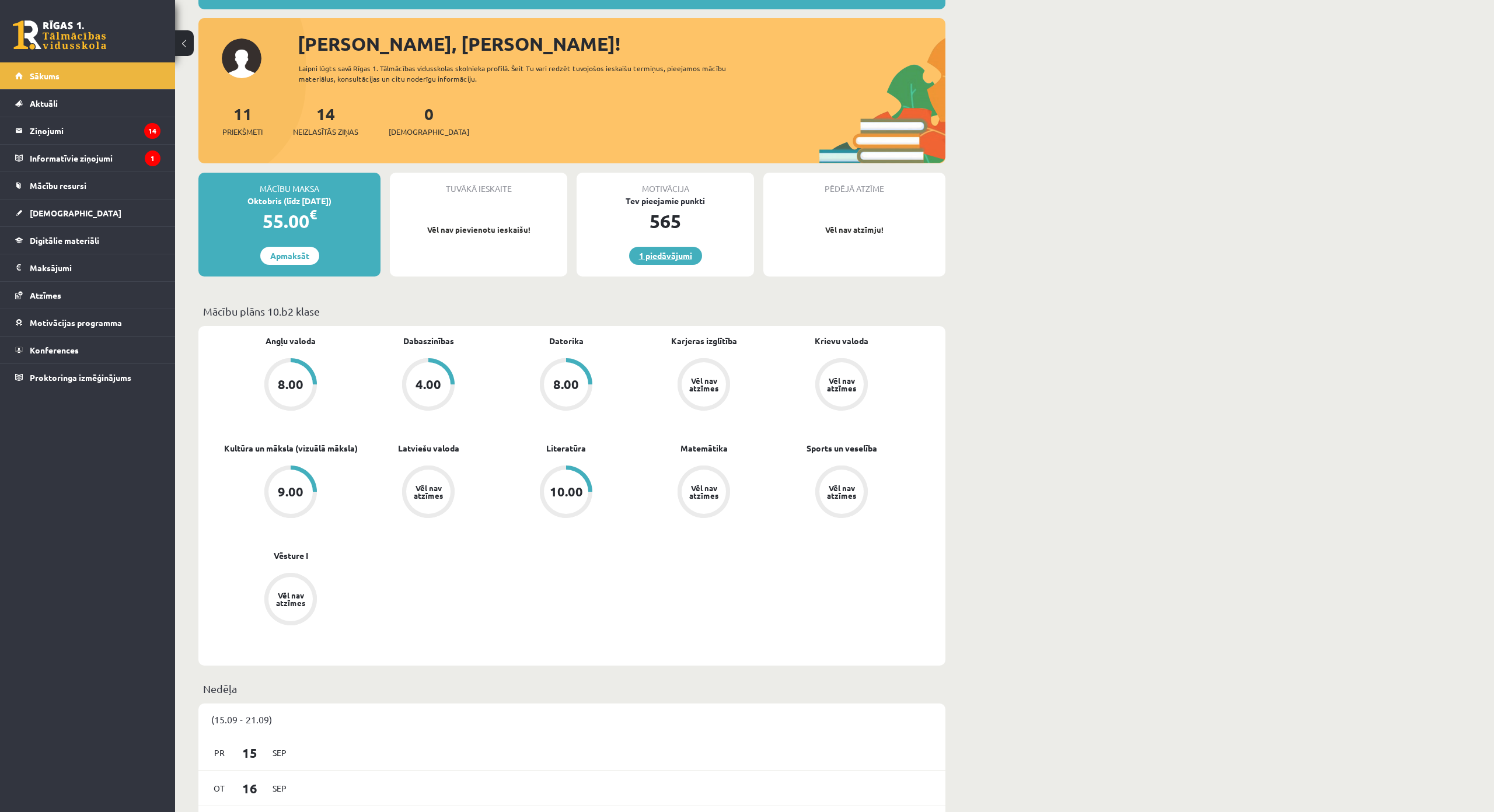
click at [662, 260] on link "1 piedāvājumi" at bounding box center [666, 256] width 73 height 18
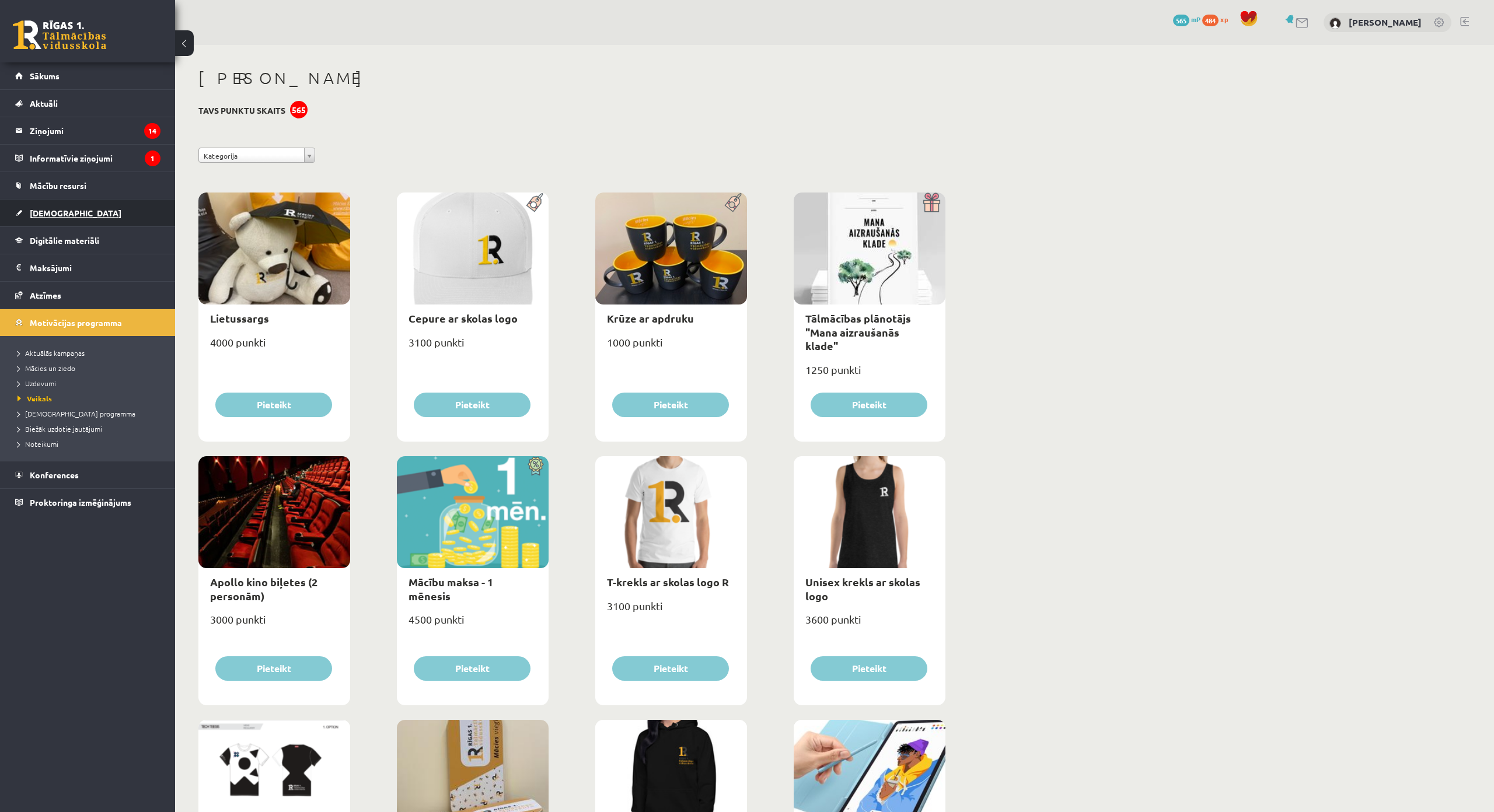
click at [87, 213] on link "[DEMOGRAPHIC_DATA]" at bounding box center [88, 213] width 145 height 27
